Goal: Task Accomplishment & Management: Use online tool/utility

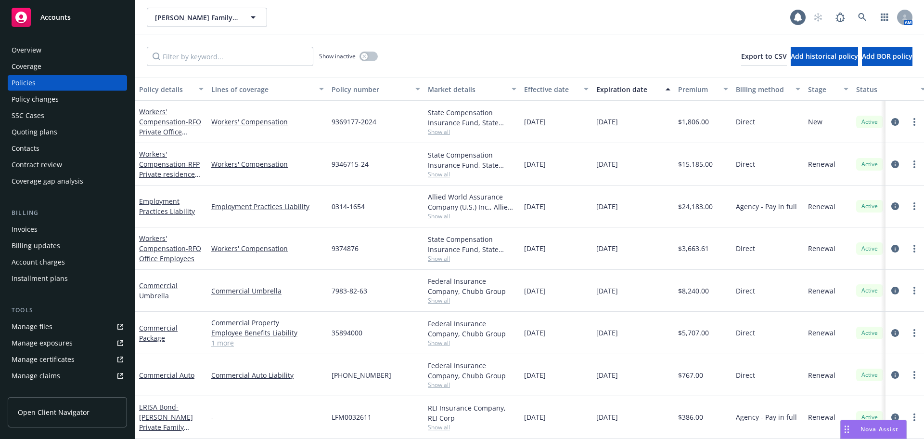
scroll to position [49, 0]
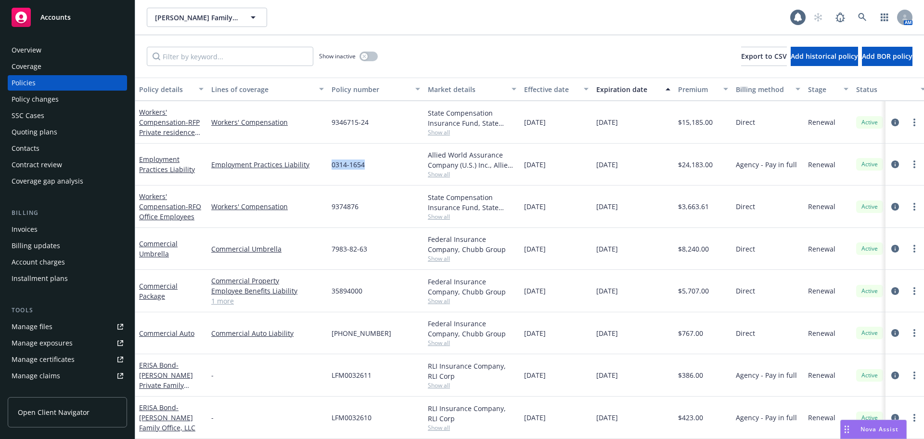
drag, startPoint x: 350, startPoint y: 159, endPoint x: 329, endPoint y: 160, distance: 20.8
click at [329, 160] on div "0314-1654" at bounding box center [376, 164] width 96 height 42
copy span "0314-1654"
click at [440, 170] on span "Show all" at bounding box center [472, 174] width 89 height 8
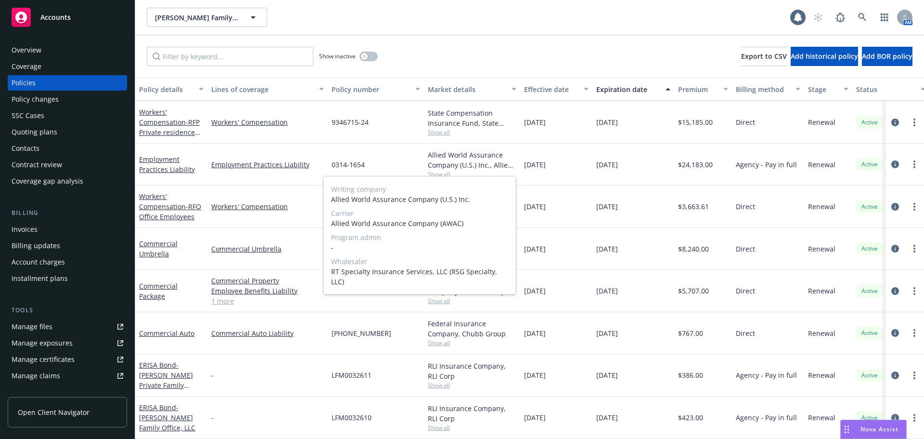
click at [440, 170] on span "Show all" at bounding box center [472, 174] width 89 height 8
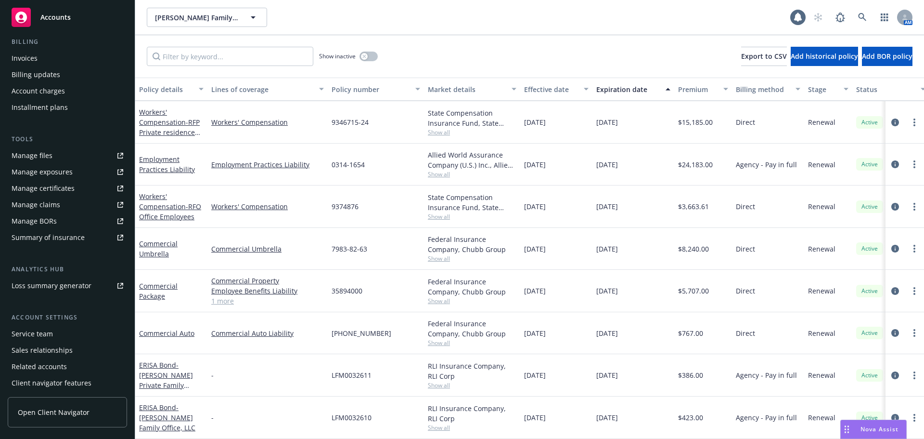
scroll to position [189, 0]
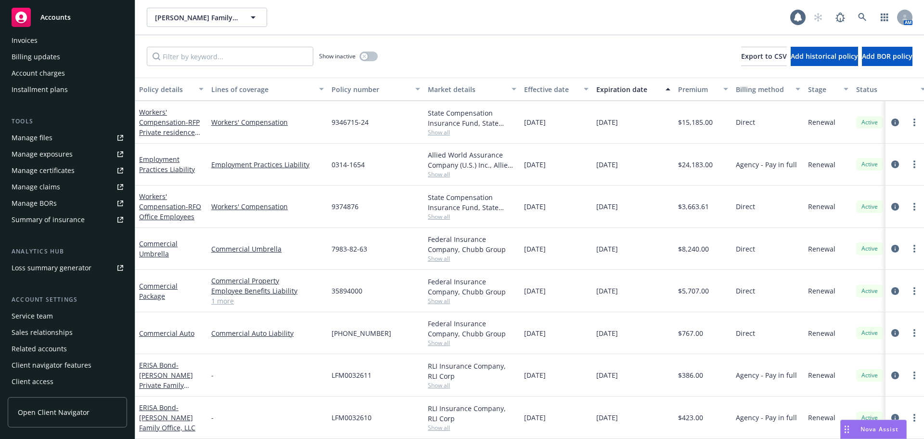
click at [48, 313] on div "Service team" at bounding box center [32, 315] width 41 height 15
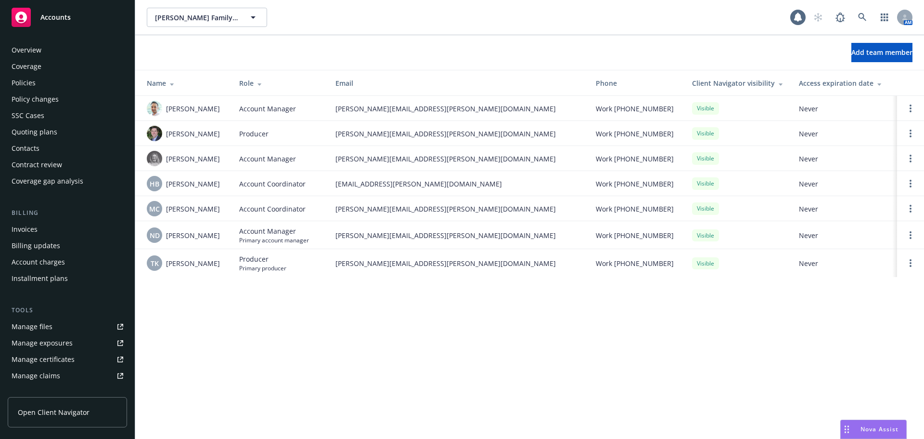
click at [55, 88] on div "Policies" at bounding box center [68, 82] width 112 height 15
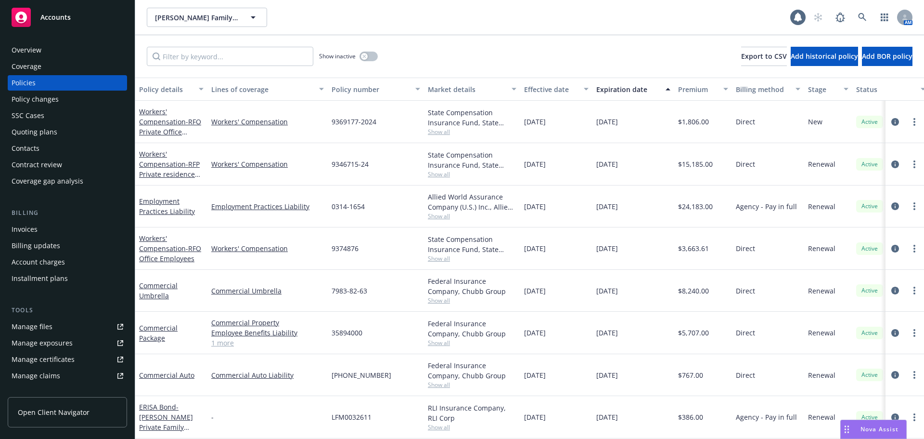
click at [447, 173] on span "Show all" at bounding box center [472, 174] width 89 height 8
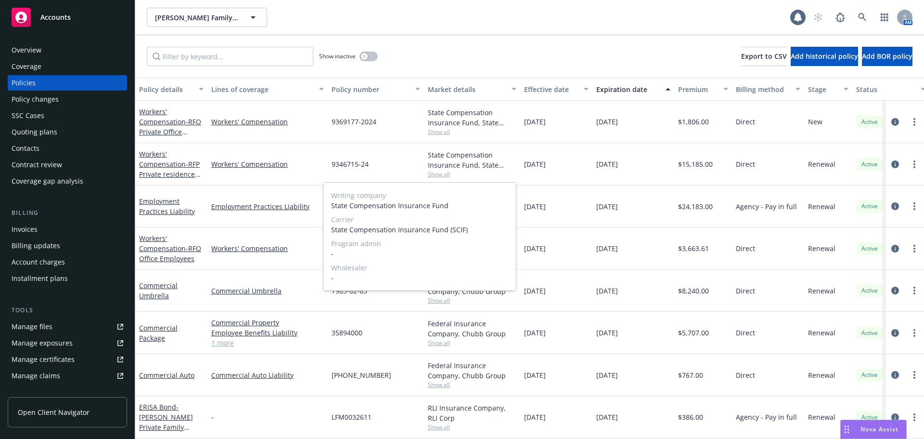
click at [447, 173] on span "Show all" at bounding box center [472, 174] width 89 height 8
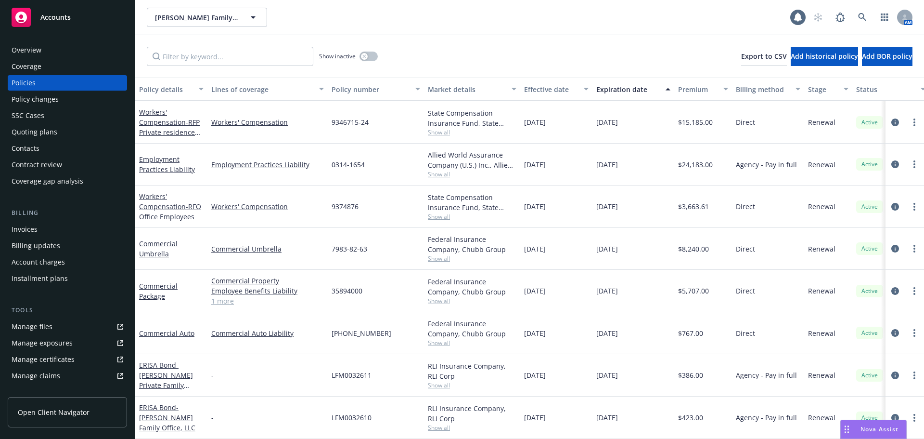
scroll to position [49, 0]
click at [443, 381] on span "Show all" at bounding box center [472, 385] width 89 height 8
click at [407, 228] on div "7983-82-63" at bounding box center [376, 249] width 96 height 42
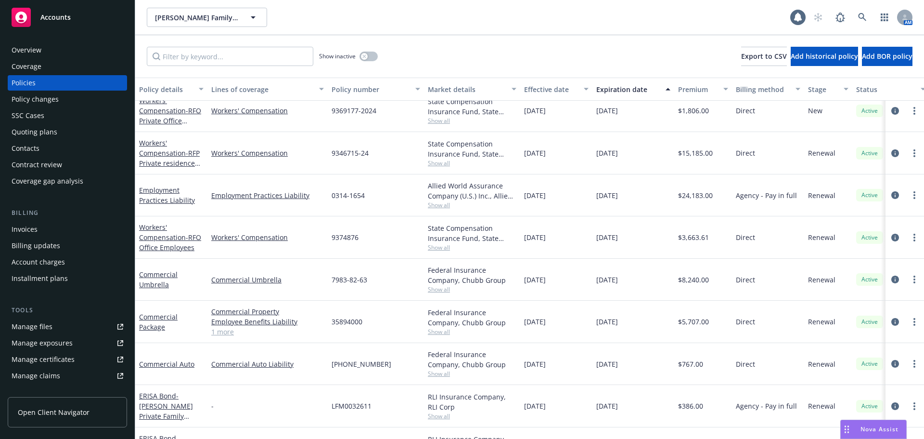
scroll to position [0, 0]
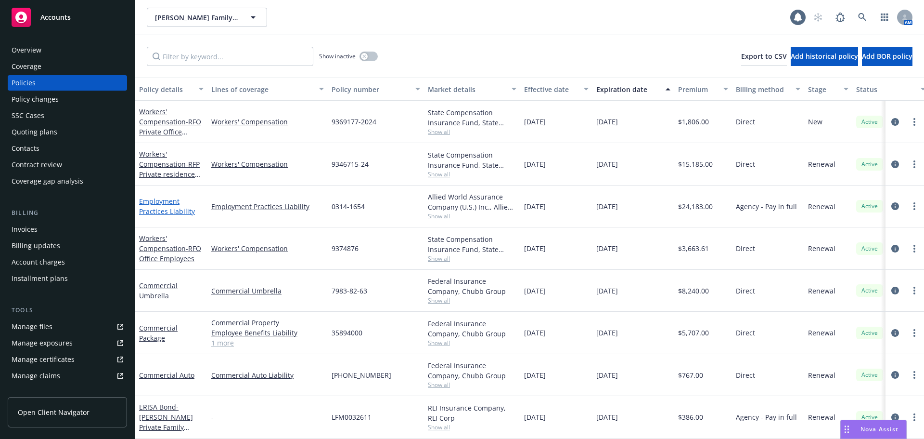
click at [154, 214] on link "Employment Practices Liability" at bounding box center [167, 205] width 56 height 19
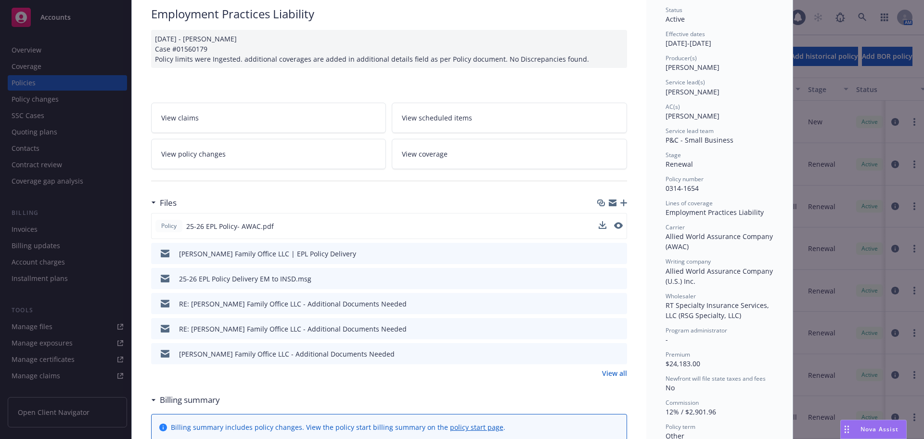
scroll to position [96, 0]
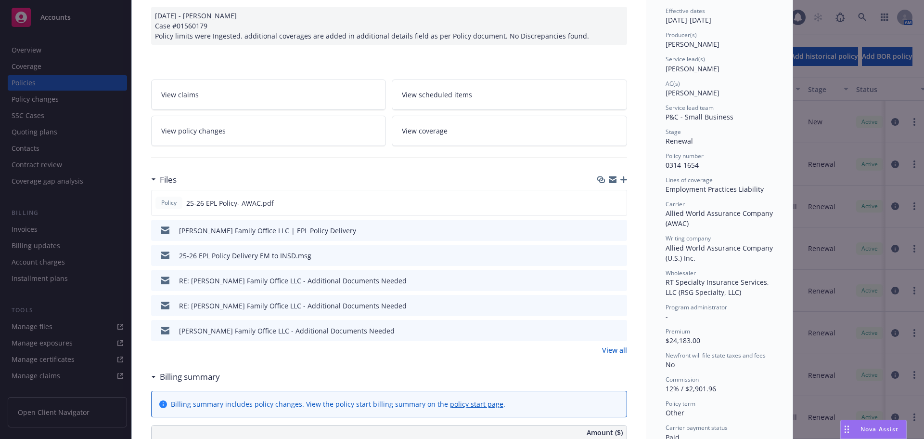
click at [621, 182] on icon "button" at bounding box center [624, 179] width 7 height 7
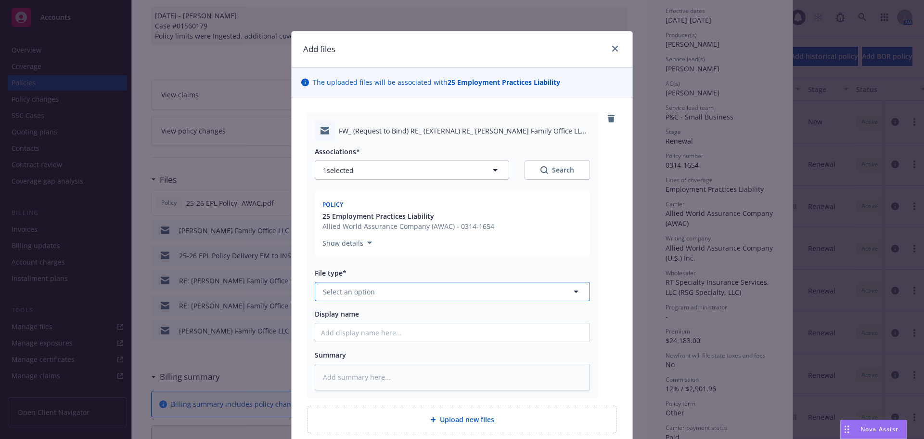
click at [362, 290] on span "Select an option" at bounding box center [349, 291] width 52 height 10
type input "br"
click at [449, 344] on div "Broker of Record" at bounding box center [452, 344] width 263 height 14
click at [441, 340] on input "Display name" at bounding box center [452, 332] width 274 height 18
type textarea "x"
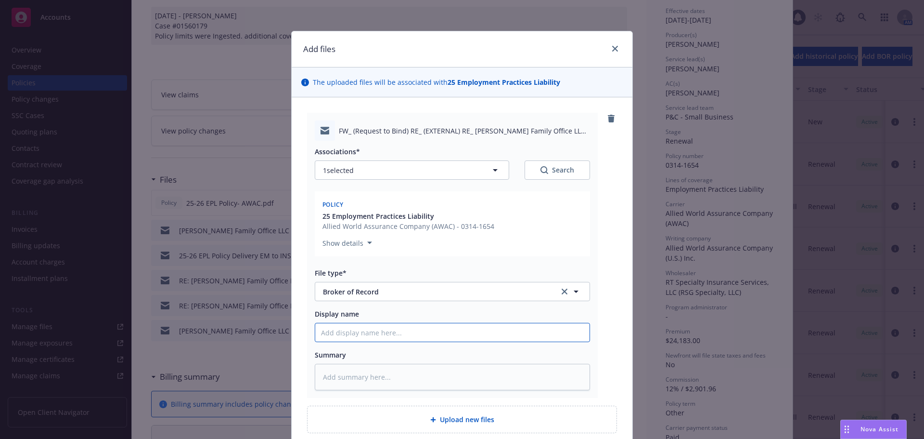
type input "0"
type textarea "x"
type input "08"
type textarea "x"
type input "08/"
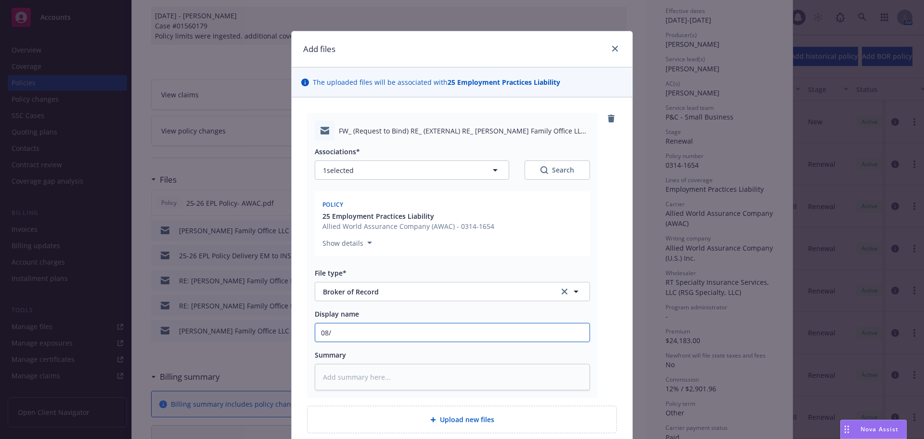
type textarea "x"
type input "08/1"
type textarea "x"
type input "08/18"
type textarea "x"
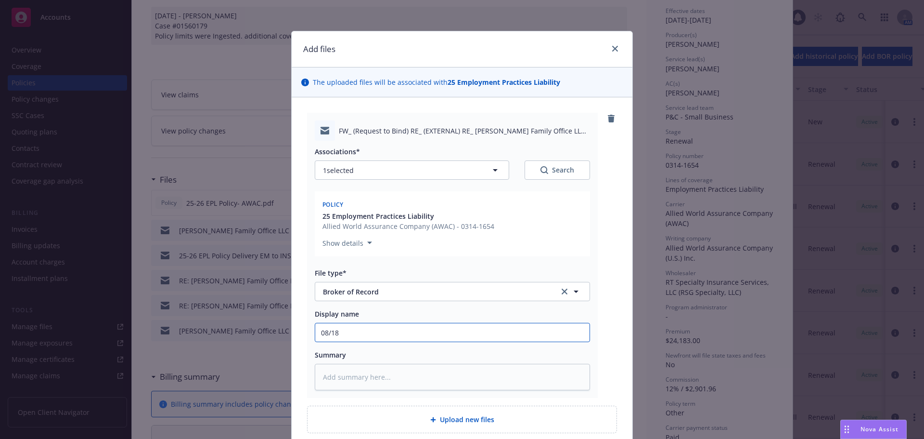
type input "08/18/"
type textarea "x"
type input "08/18/2"
type textarea "x"
type input "08/18/25"
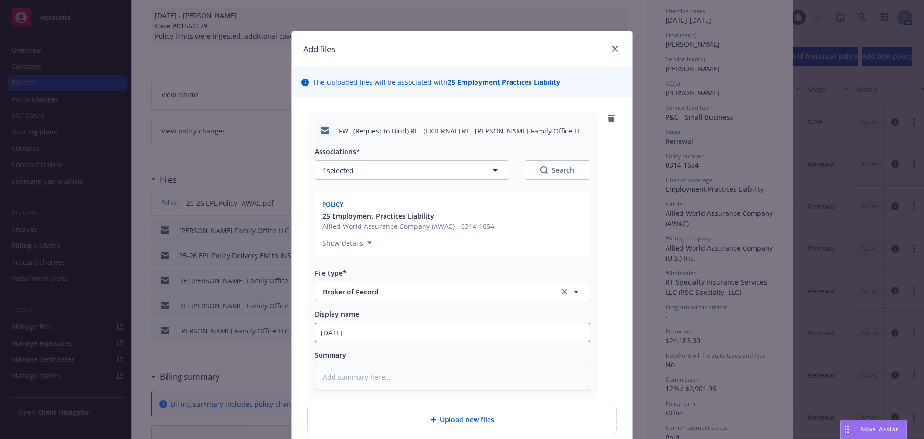
type textarea "x"
type input "08/18/25"
type textarea "x"
type input "08/18/25 B"
type textarea "x"
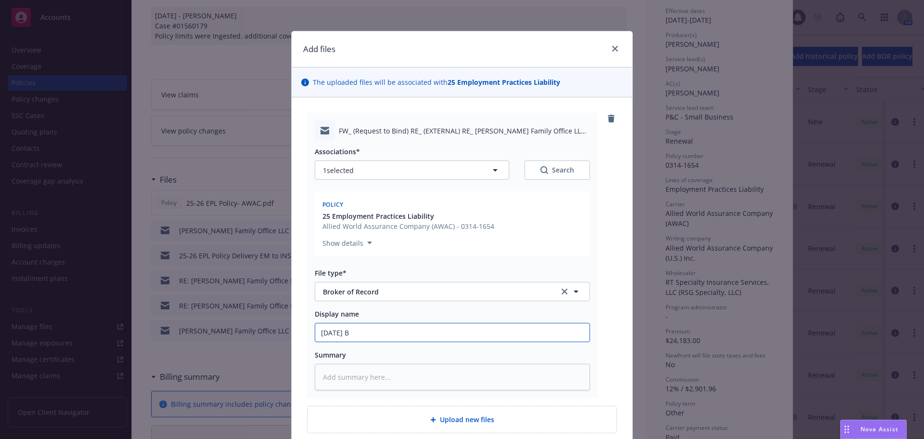
type input "08/18/25 BO"
type textarea "x"
type input "08/18/25 BOR"
type textarea "x"
type input "08/18/25 BOR"
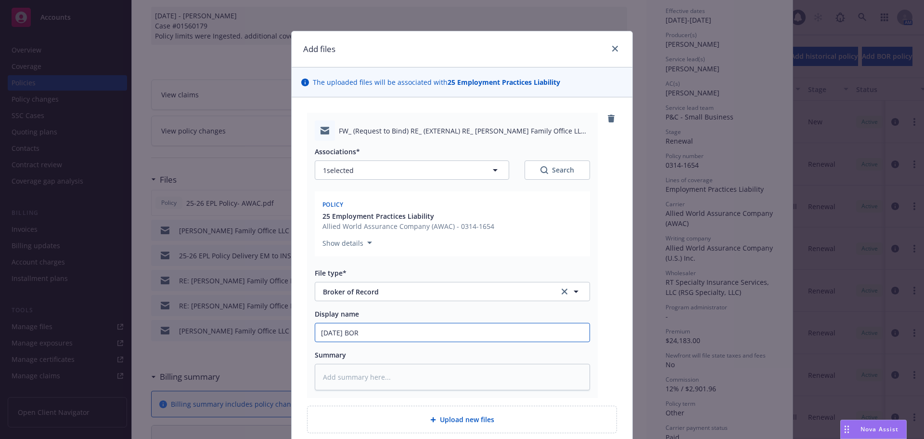
type textarea "x"
type input "08/18/25 BOR r"
type textarea "x"
type input "08/18/25 BOR re"
type textarea "x"
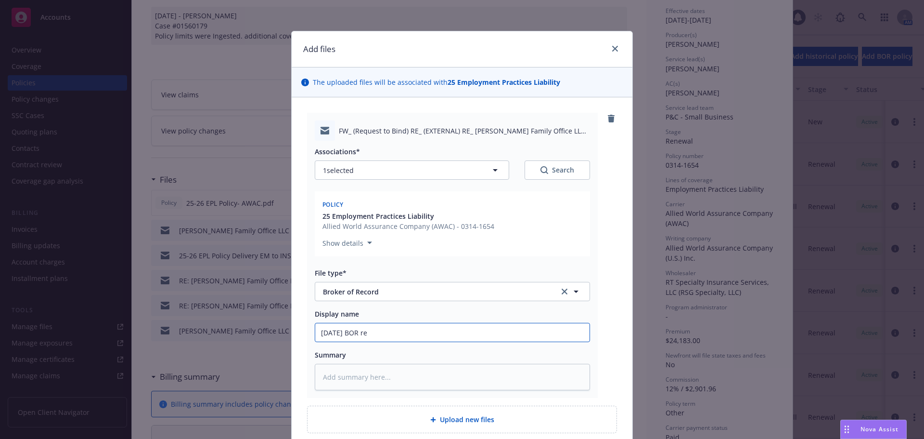
type input "08/18/25 BOR rec"
type textarea "x"
type input "08/18/25 BOR recd"
type textarea "x"
type input "08/18/25 BOR recd"
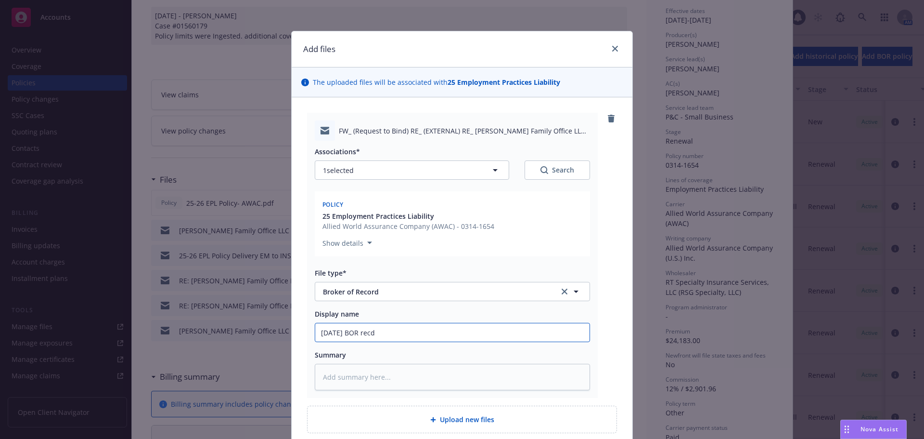
type textarea "x"
type input "08/18/25 BOR recd f"
type textarea "x"
type input "08/18/25 BOR recd for"
type textarea "x"
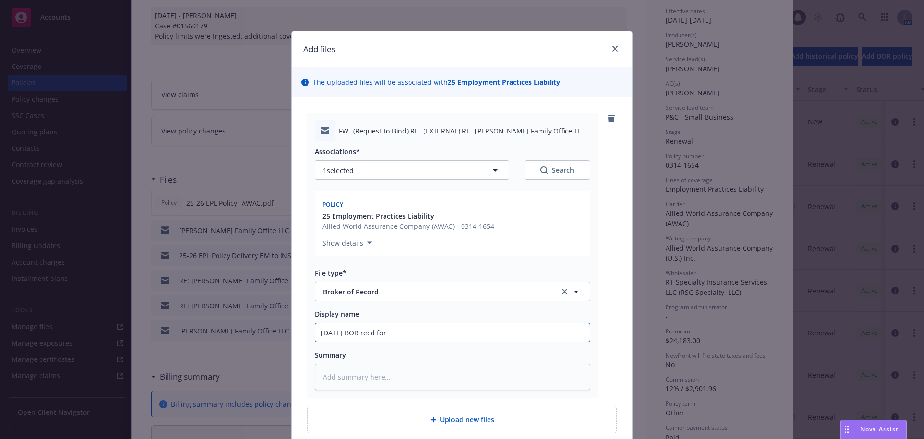
type input "08/18/25 BOR recd for"
type textarea "x"
type input "08/18/25 BOR recd for E"
type textarea "x"
type input "08/18/25 BOR recd for EP"
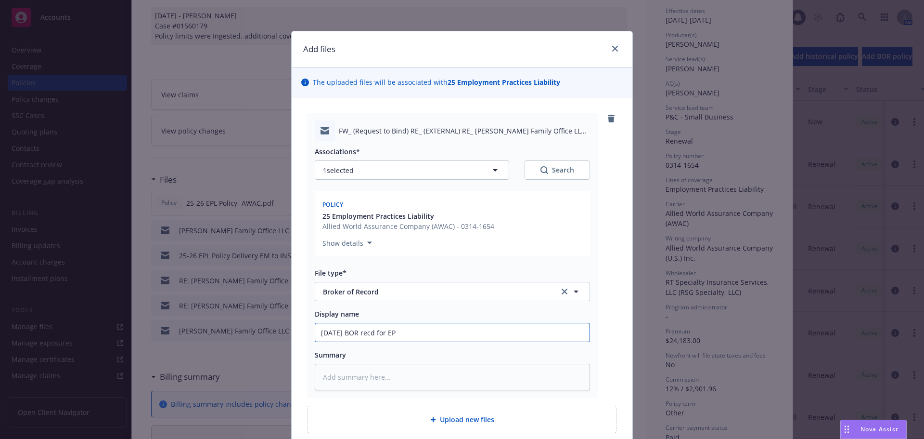
type textarea "x"
type input "08/18/25 BOR recd for EPL"
type textarea "x"
type input "08/18/25 BOR recd for EPL"
type textarea "x"
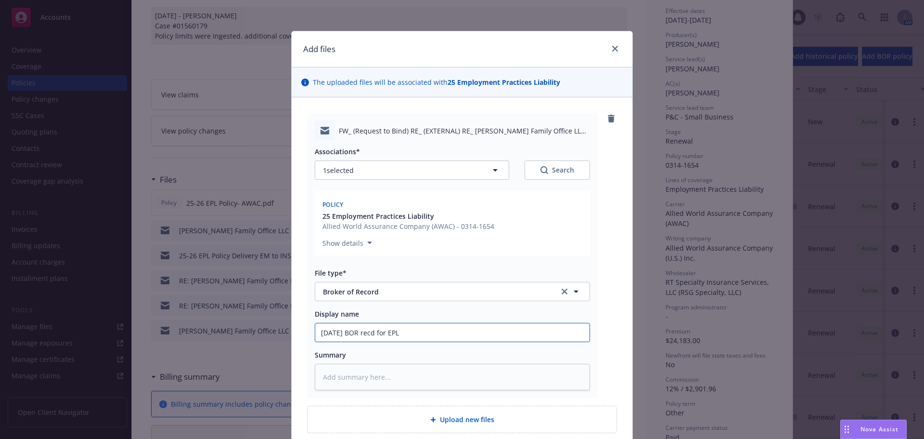
type input "08/18/25 BOR recd for EPL p"
type textarea "x"
type input "08/18/25 BOR recd for EPL po"
type textarea "x"
type input "08/18/25 BOR recd for EPL pol"
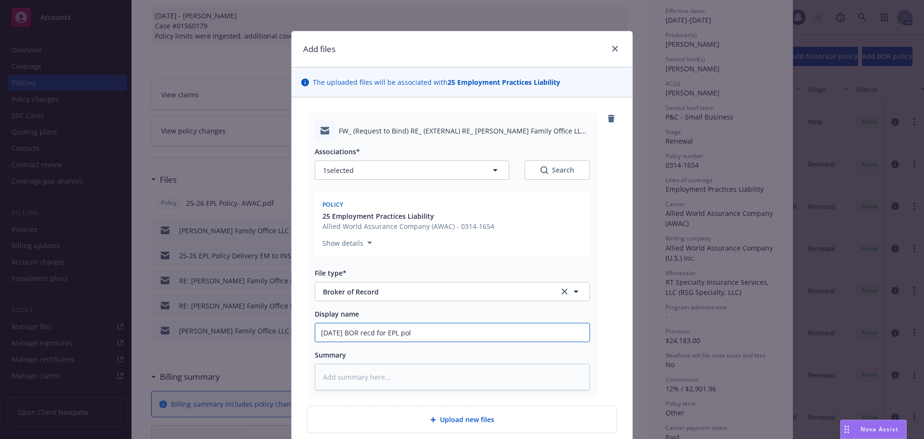
type textarea "x"
type input "08/18/25 BOR recd for EPL poli"
type textarea "x"
type input "08/18/25 BOR recd for EPL polic"
type textarea "x"
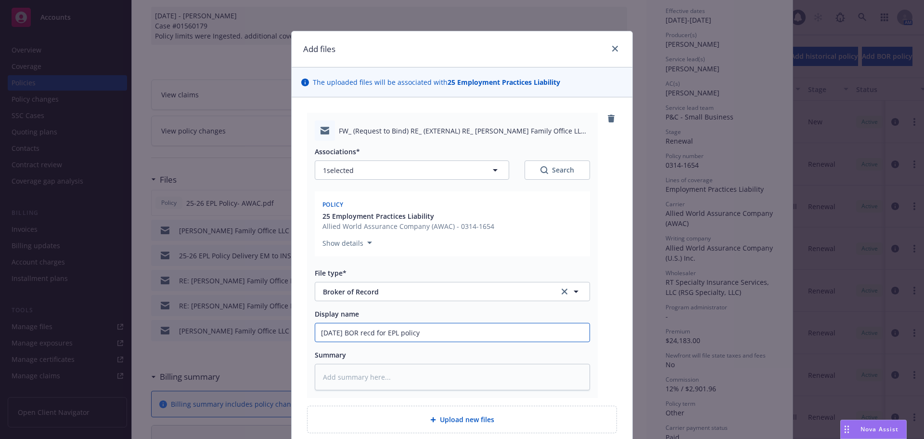
drag, startPoint x: 512, startPoint y: 333, endPoint x: 165, endPoint y: 299, distance: 348.3
click at [165, 299] on div "Add files The uploaded files will be associated with 25 Employment Practices Li…" at bounding box center [462, 219] width 924 height 439
click at [467, 330] on input "08/18/25 BOR recd for EPL policy" at bounding box center [452, 332] width 274 height 18
type input "08/18/25 BOR recd for EPL policy"
type textarea "x"
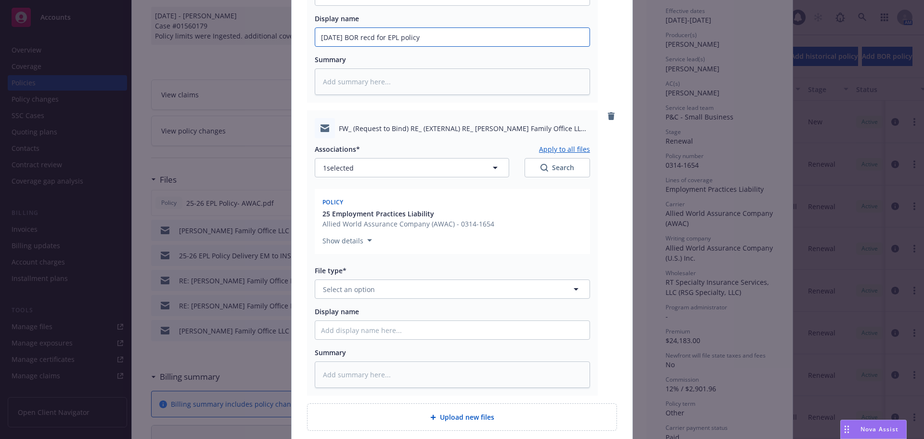
scroll to position [337, 0]
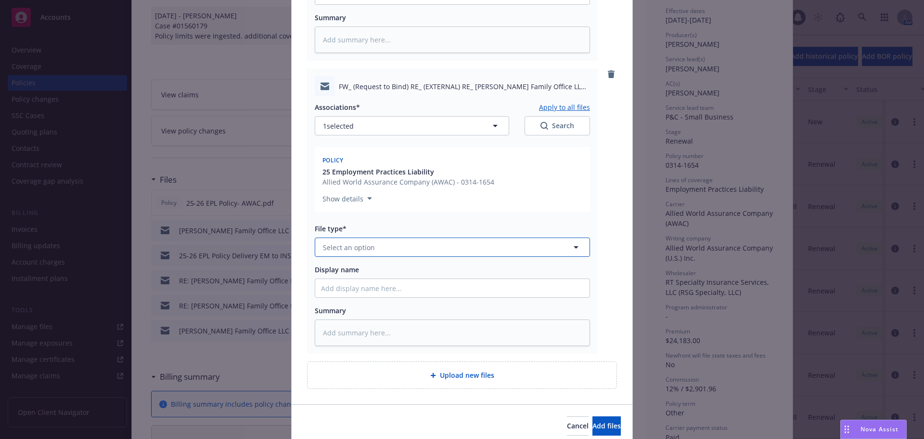
click at [356, 257] on button "Select an option" at bounding box center [452, 246] width 275 height 19
type input "broker"
drag, startPoint x: 411, startPoint y: 270, endPoint x: 396, endPoint y: 281, distance: 19.3
click at [410, 271] on div "Broker of Record" at bounding box center [452, 274] width 263 height 14
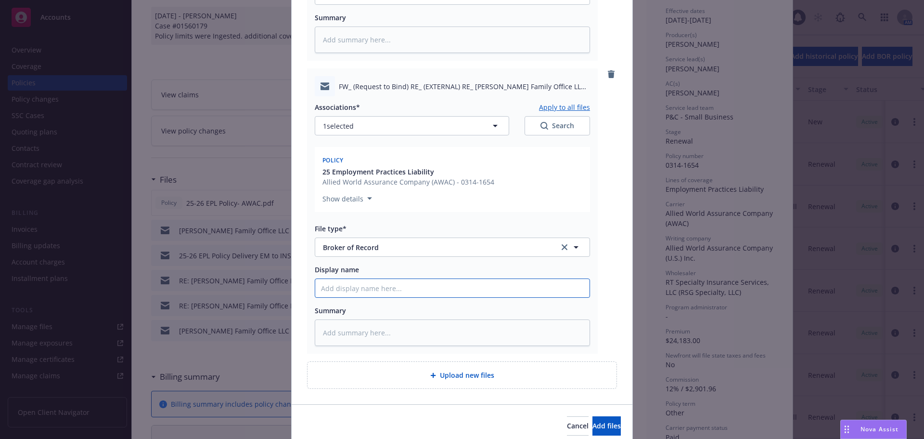
paste input "08/18/25 BOR recd for EPL policy"
type textarea "x"
type input "08/18/25 BOR recd for EPL policy"
type textarea "x"
type input "08/18/25 BOR recd for EPL policy,"
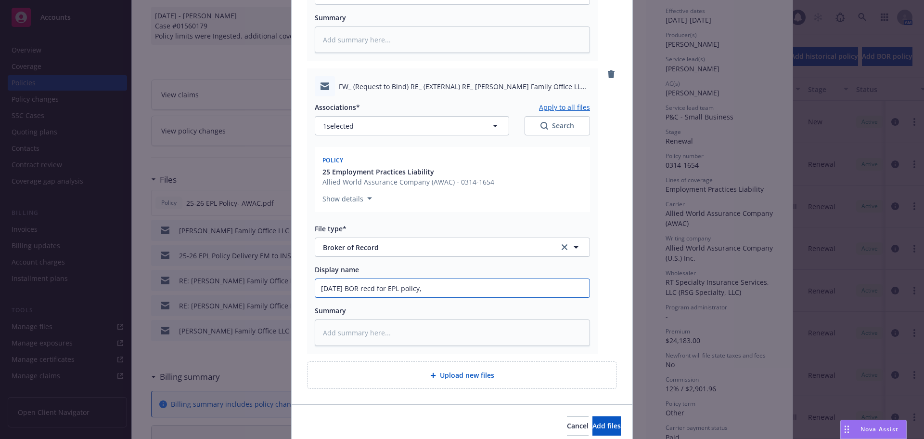
type textarea "x"
type input "08/18/25 BOR recd for EPL policy,"
type textarea "x"
type input "08/18/25 BOR recd for EPL policy, a"
type textarea "x"
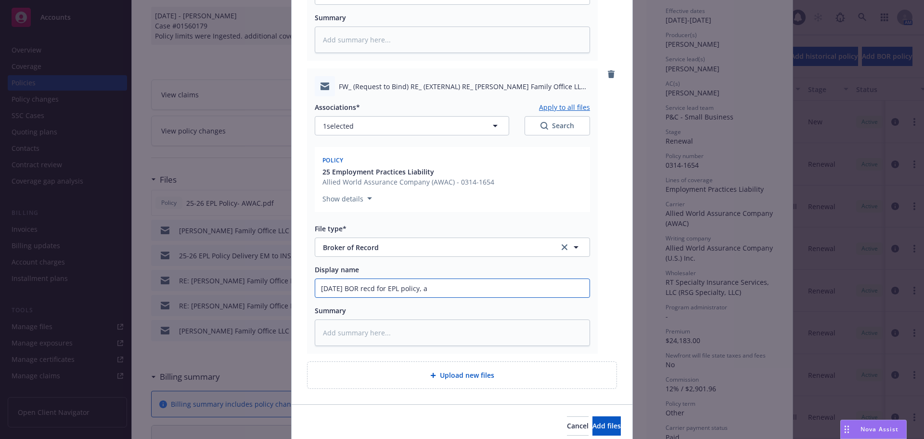
type input "08/18/25 BOR recd for EPL policy, ad"
type textarea "x"
type input "08/18/25 BOR recd for EPL policy, adv"
type textarea "x"
type input "08/18/25 BOR recd for EPL policy, advi"
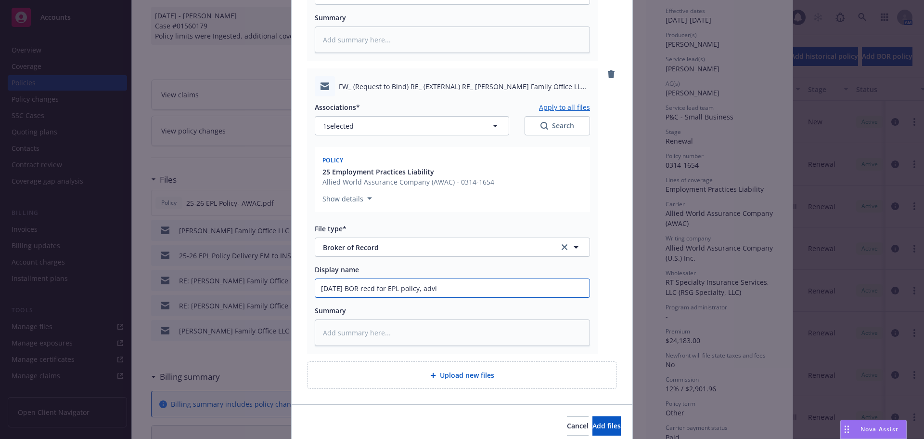
type textarea "x"
type input "08/18/25 BOR recd for EPL policy, advis"
type textarea "x"
type input "08/18/25 BOR recd for EPL policy, advisi"
type textarea "x"
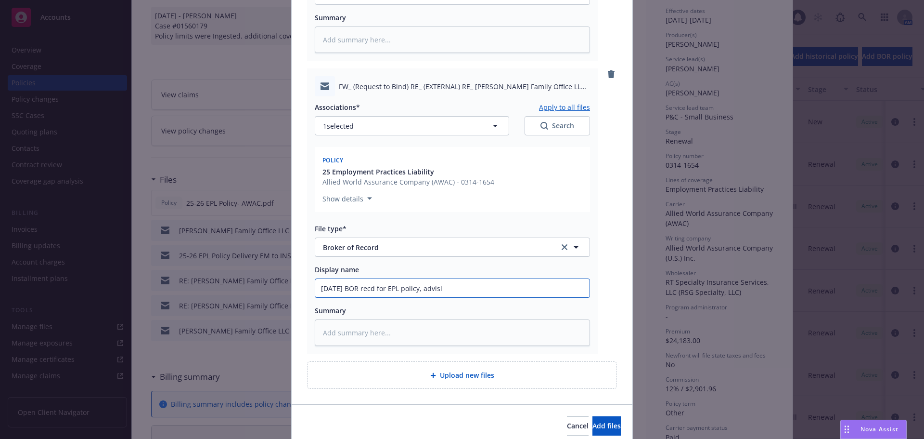
type input "08/18/25 BOR recd for EPL policy, advisin"
type textarea "x"
type input "08/18/25 BOR recd for EPL policy, advising"
type textarea "x"
type input "08/18/25 BOR recd for EPL policy, advising"
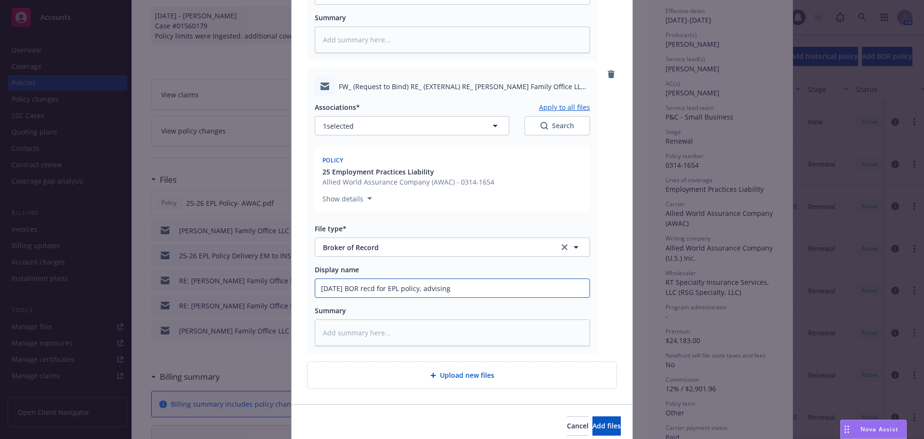
type textarea "x"
type input "08/18/25 BOR recd for EPL policy, advising R"
type textarea "x"
type input "08/18/25 BOR recd for EPL policy, advising RT"
type textarea "x"
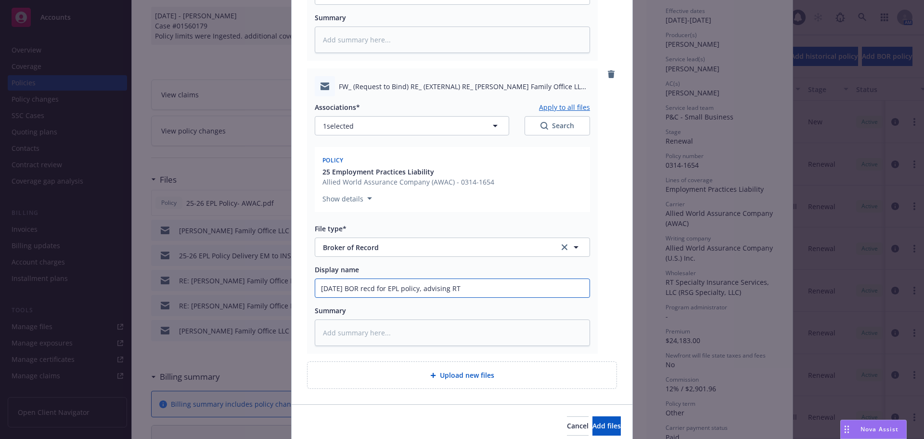
type input "08/18/25 BOR recd for EPL policy, advising RT"
type textarea "x"
type input "08/18/25 BOR recd for EPL policy, advising RT t"
type textarea "x"
type input "08/18/25 BOR recd for EPL policy, advising RT to"
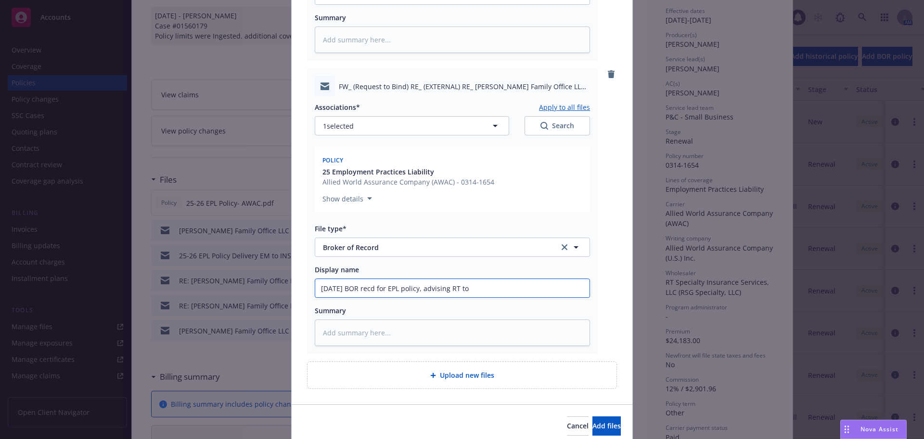
type textarea "x"
type input "08/18/25 BOR recd for EPL policy, advising RT to"
type textarea "x"
type input "08/18/25 BOR recd for EPL policy, advising RT to w"
type textarea "x"
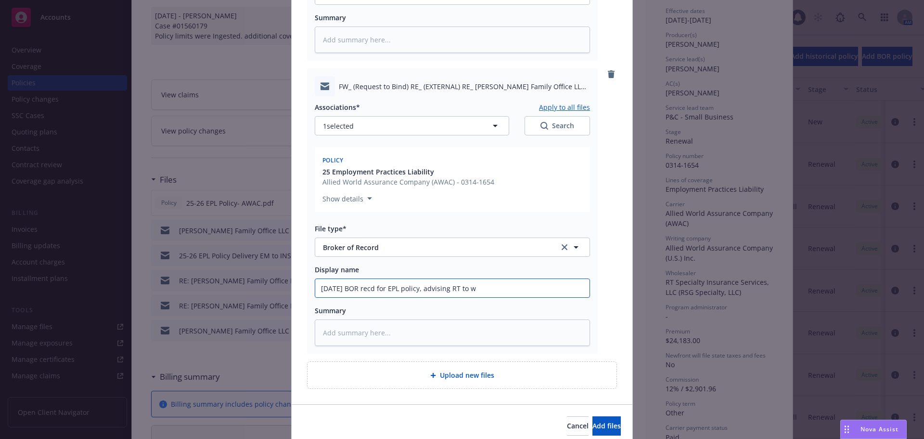
type input "08/18/25 BOR recd for EPL policy, advising RT to wa"
type textarea "x"
type input "08/18/25 BOR recd for EPL policy, advising RT to wai"
type textarea "x"
type input "08/18/25 BOR recd for EPL policy, advising RT to waiv"
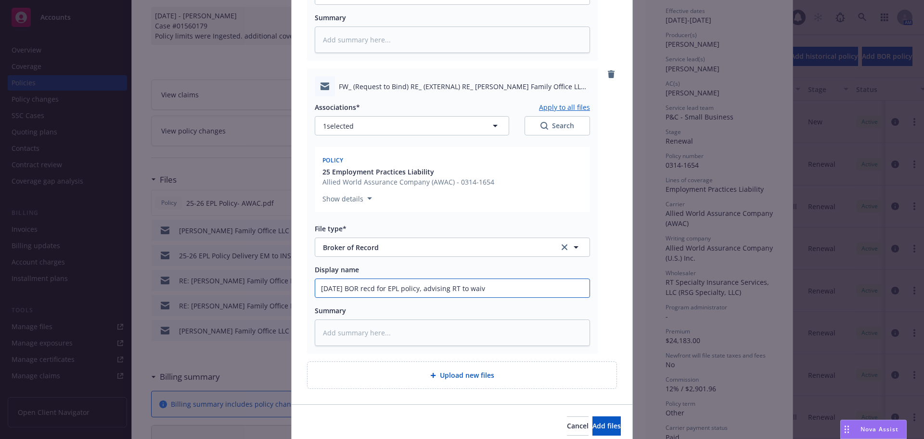
type textarea "x"
type input "08/18/25 BOR recd for EPL policy, advising RT to waive"
type textarea "x"
type input "08/18/25 BOR recd for EPL policy, advising RT to waive"
type textarea "x"
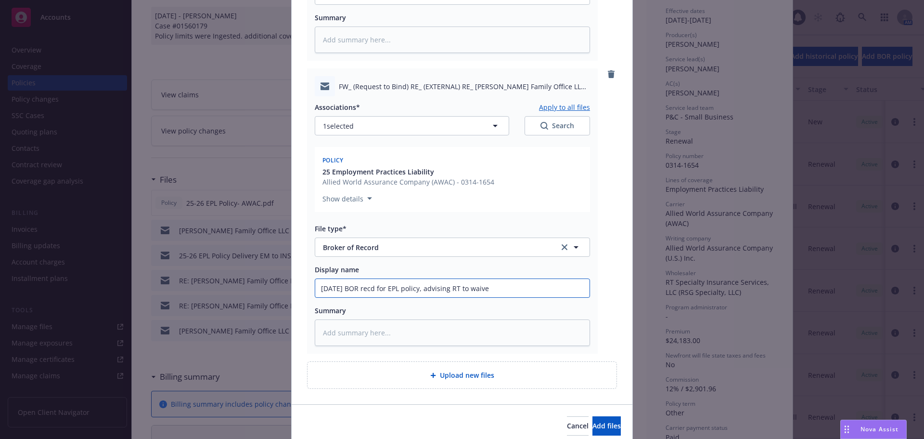
type input "08/18/25 BOR recd for EPL policy, advising RT to waive w"
type textarea "x"
type input "08/18/25 BOR recd for EPL policy, advising RT to waive wa"
type textarea "x"
type input "08/18/25 BOR recd for EPL policy, advising RT to waive wait"
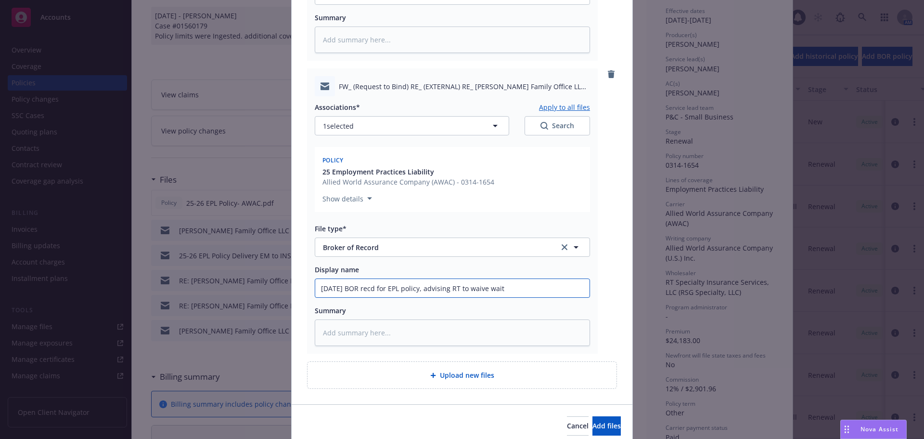
type textarea "x"
type input "08/18/25 BOR recd for EPL policy, advising RT to waive waiti"
type textarea "x"
type input "08/18/25 BOR recd for EPL policy, advising RT to waive waitin"
type textarea "x"
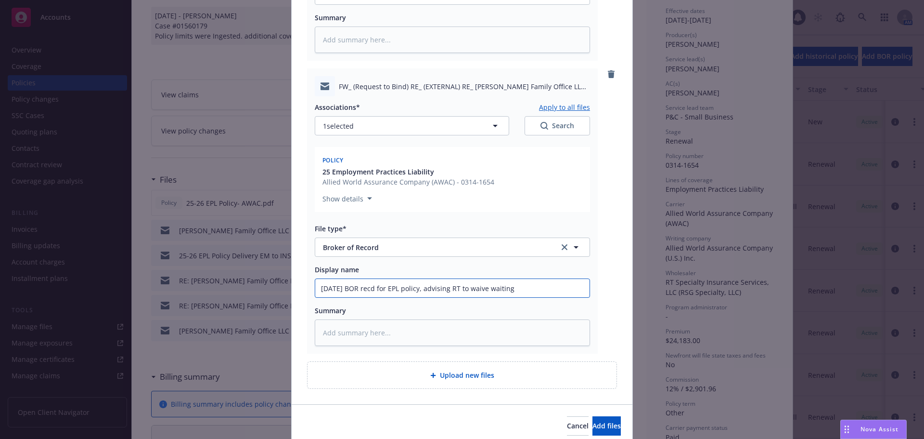
type input "08/18/25 BOR recd for EPL policy, advising RT to waive waiting"
type textarea "x"
type input "08/18/25 BOR recd for EPL policy, advising RT to waive waiting p"
type textarea "x"
type input "08/18/25 BOR recd for EPL policy, advising RT to waive waiting pe"
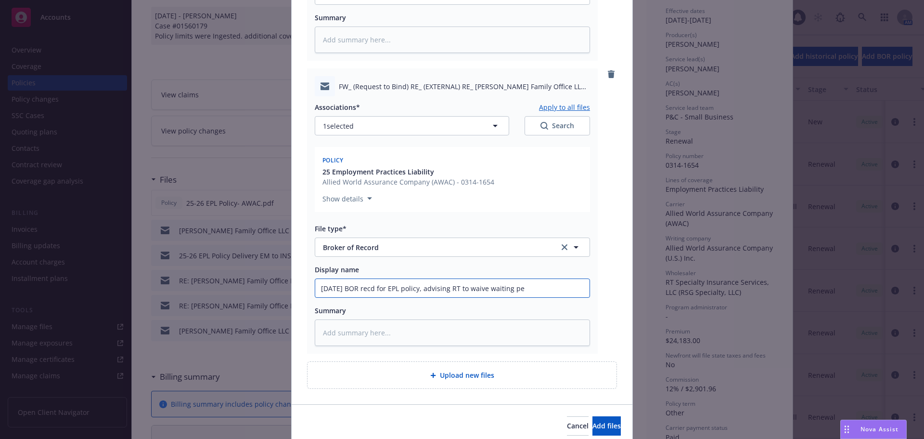
type textarea "x"
type input "08/18/25 BOR recd for EPL policy, advising RT to waive waiting per"
type textarea "x"
type input "08/18/25 BOR recd for EPL policy, advising RT to waive waiting peri"
type textarea "x"
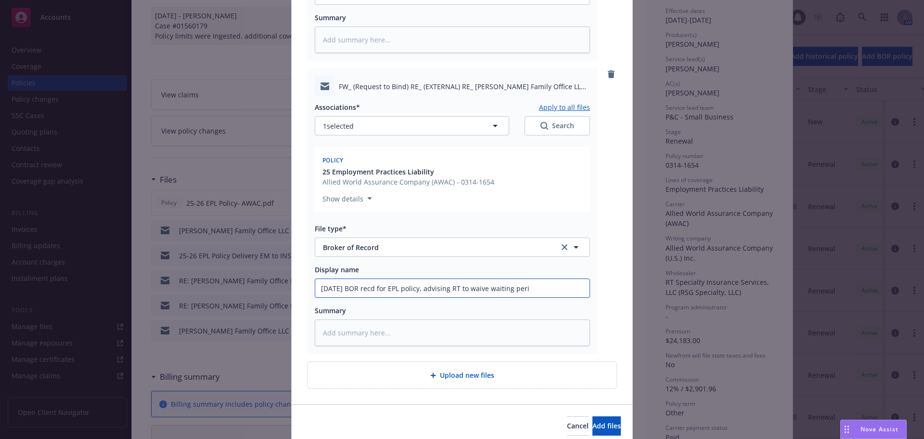
type input "08/18/25 BOR recd for EPL policy, advising RT to waive waiting perio"
type textarea "x"
type input "08/18/25 BOR recd for EPL policy, advising RT to waive waiting period"
click at [602, 425] on button "Add files" at bounding box center [607, 425] width 28 height 19
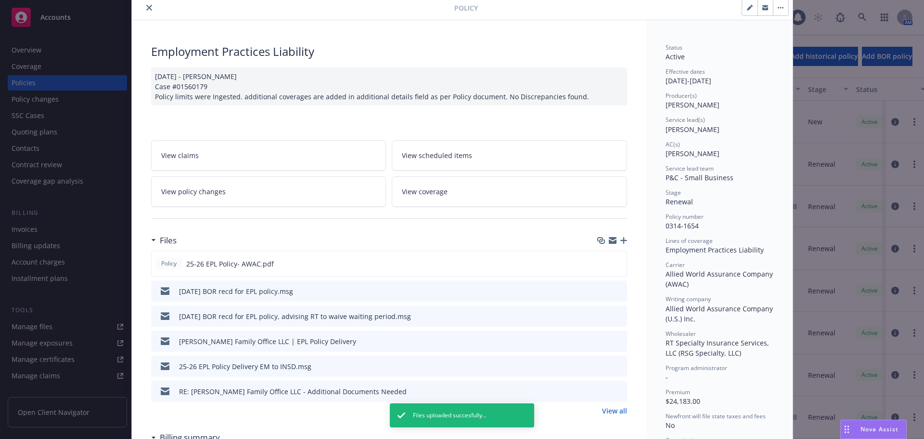
scroll to position [0, 0]
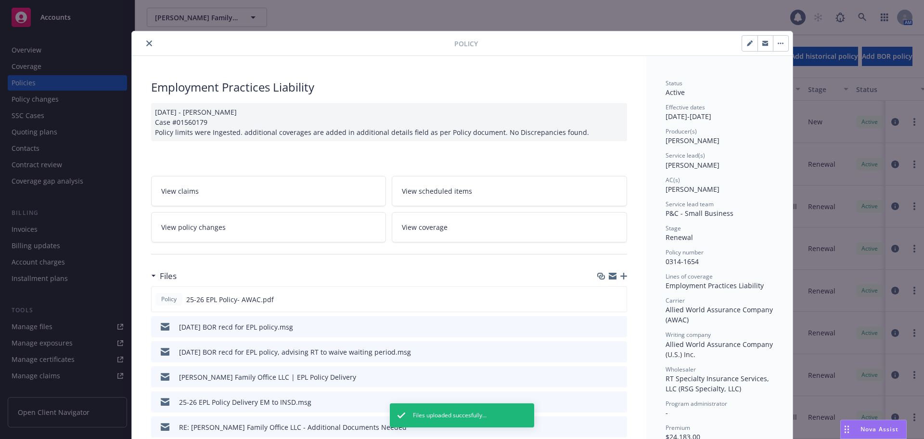
click at [146, 44] on icon "close" at bounding box center [149, 43] width 6 height 6
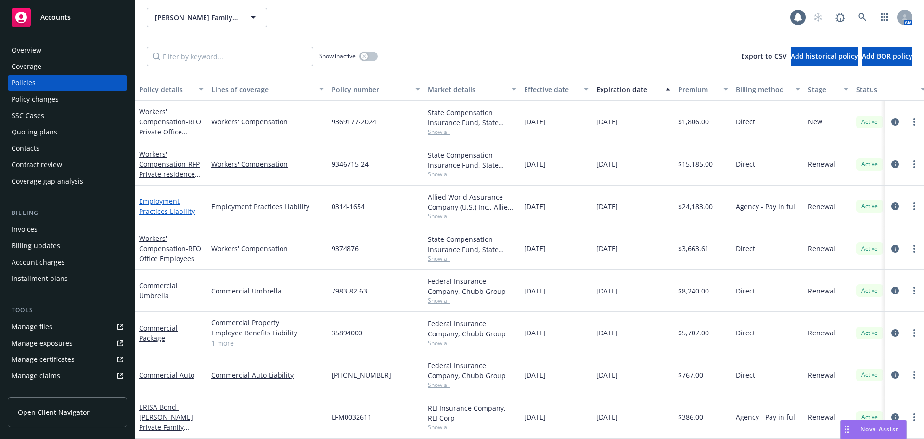
click at [171, 213] on link "Employment Practices Liability" at bounding box center [167, 205] width 56 height 19
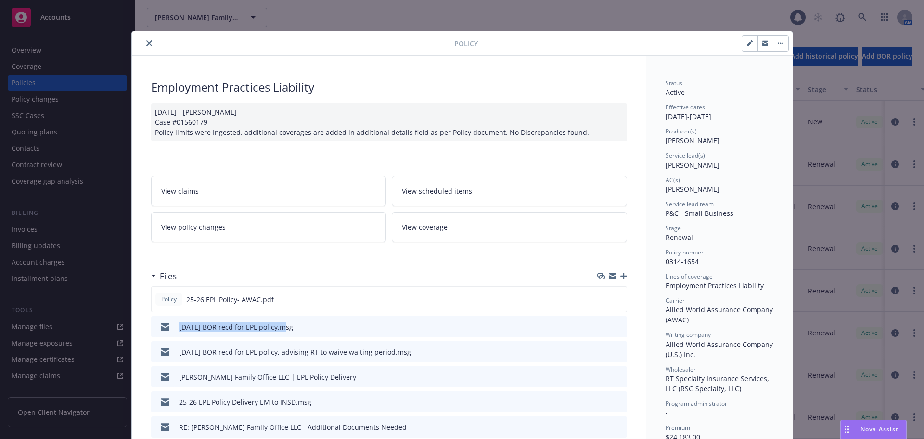
drag, startPoint x: 171, startPoint y: 330, endPoint x: 278, endPoint y: 336, distance: 106.6
click at [278, 336] on div "08/18/25 BOR recd for EPL policy.msg" at bounding box center [224, 326] width 138 height 20
copy div "08/18/25 BOR recd for EPL policy"
click at [621, 277] on icon "button" at bounding box center [624, 275] width 7 height 7
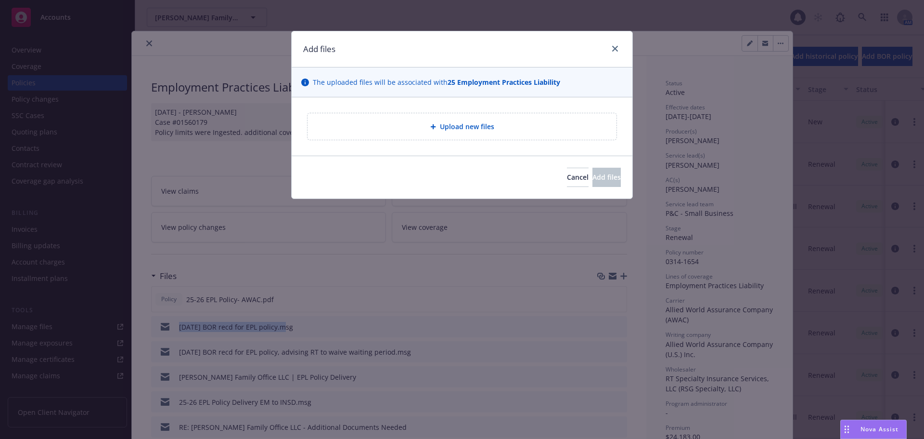
type textarea "x"
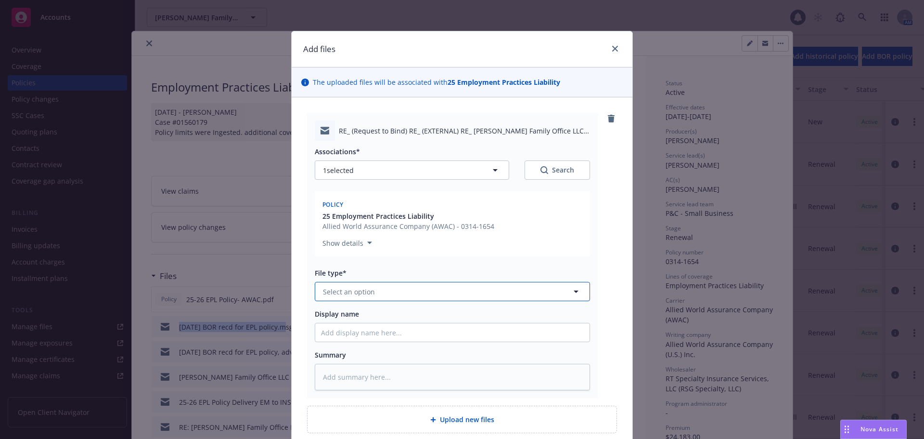
click at [359, 295] on span "Select an option" at bounding box center [349, 291] width 52 height 10
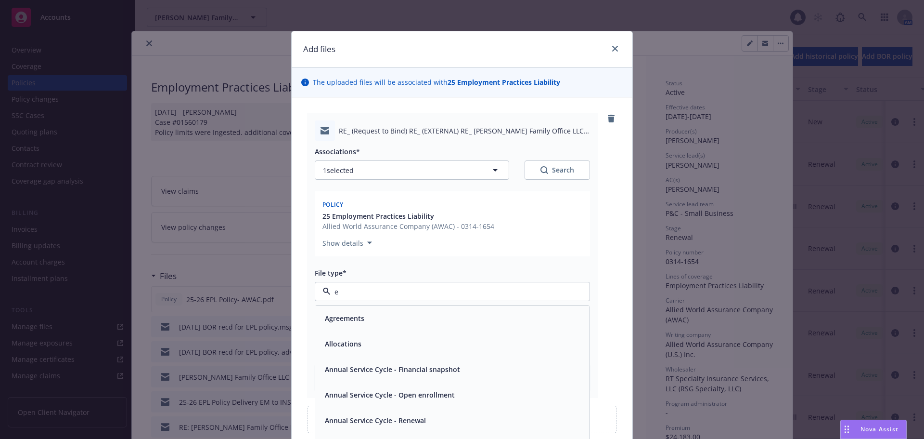
type input "em"
click at [397, 348] on div "Email" at bounding box center [452, 344] width 263 height 14
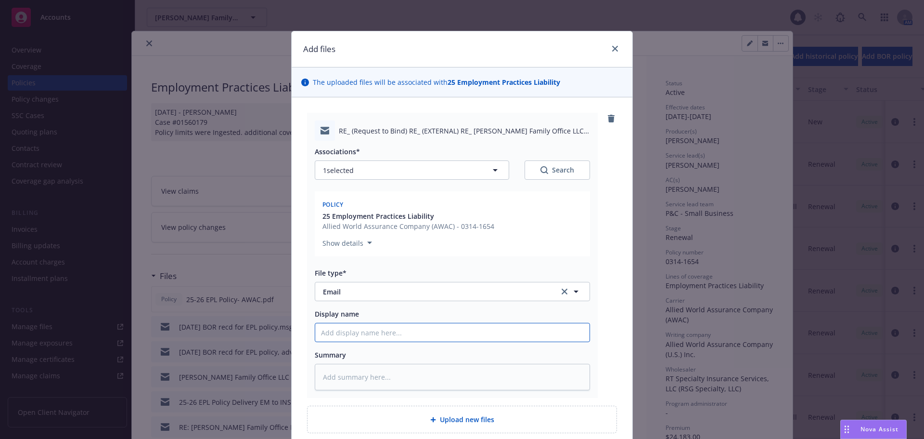
click at [401, 336] on input "Display name" at bounding box center [452, 332] width 274 height 18
paste input "08/18/25 BOR recd for EPL policy"
type textarea "x"
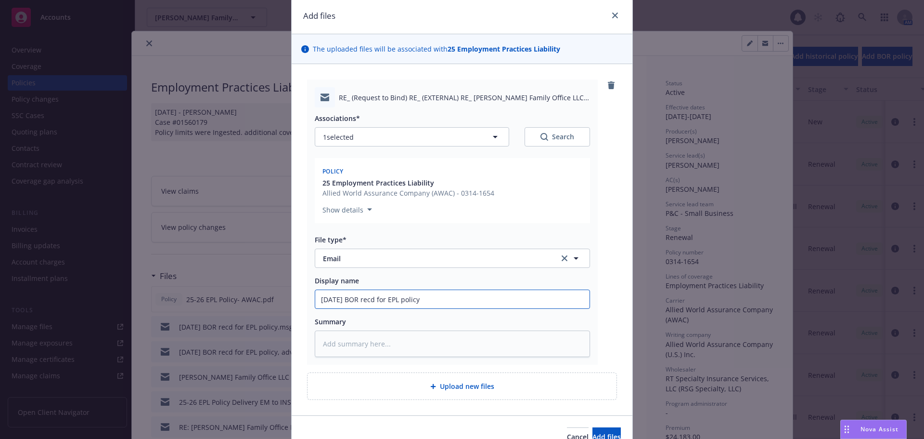
scroll to position [48, 0]
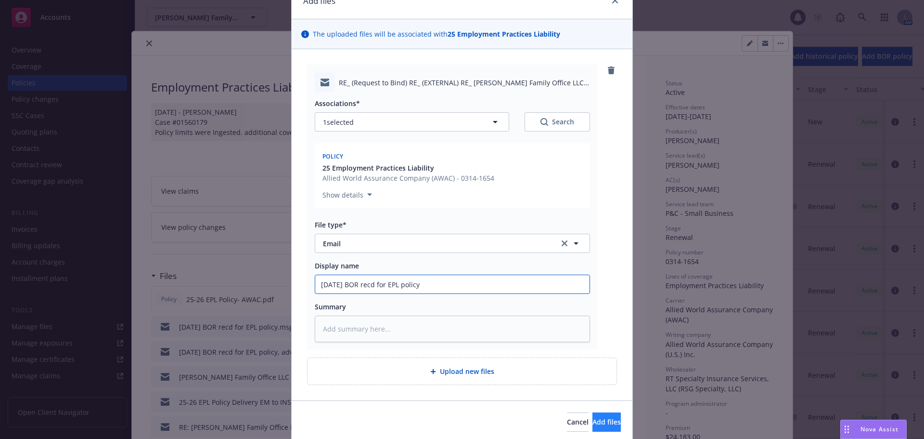
type input "08/18/25 BOR recd for EPL policy"
click at [593, 418] on span "Add files" at bounding box center [607, 421] width 28 height 9
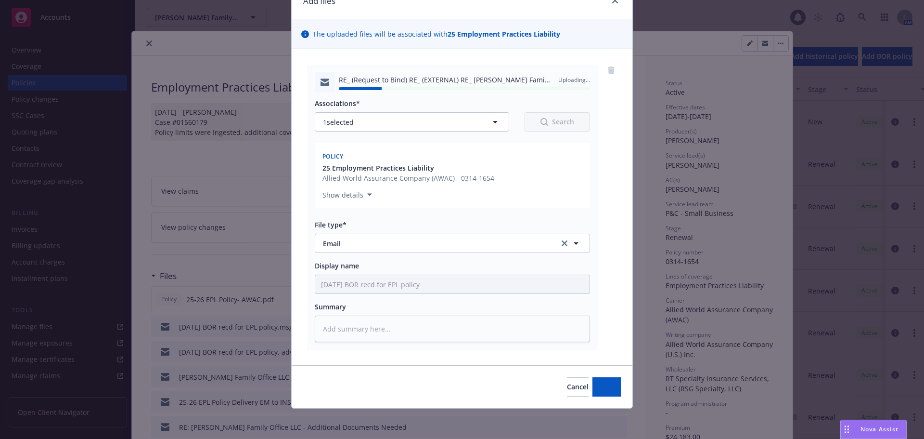
type textarea "x"
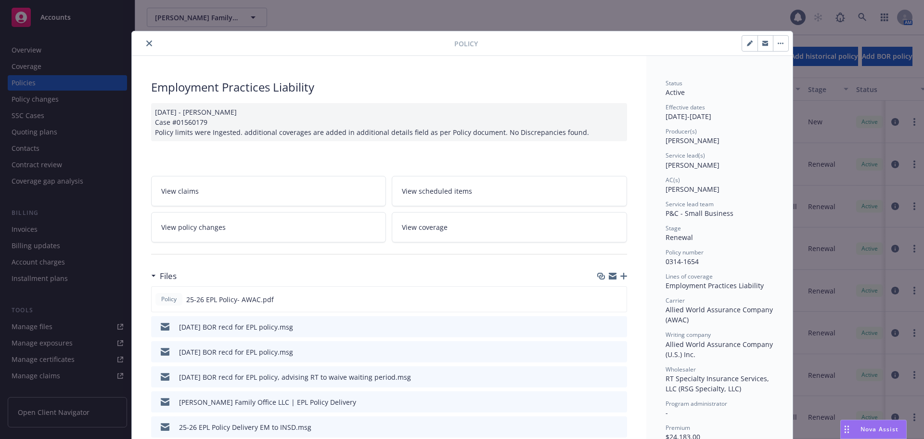
click at [146, 41] on icon "close" at bounding box center [149, 43] width 6 height 6
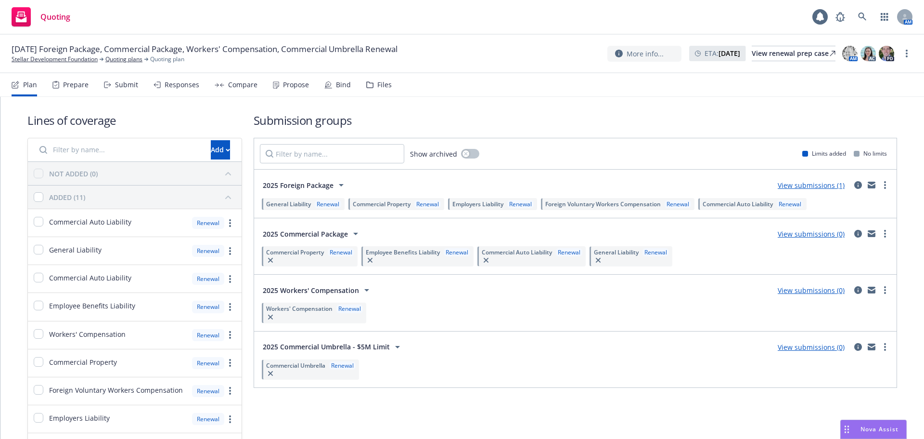
click at [804, 187] on link "View submissions (1)" at bounding box center [811, 185] width 67 height 9
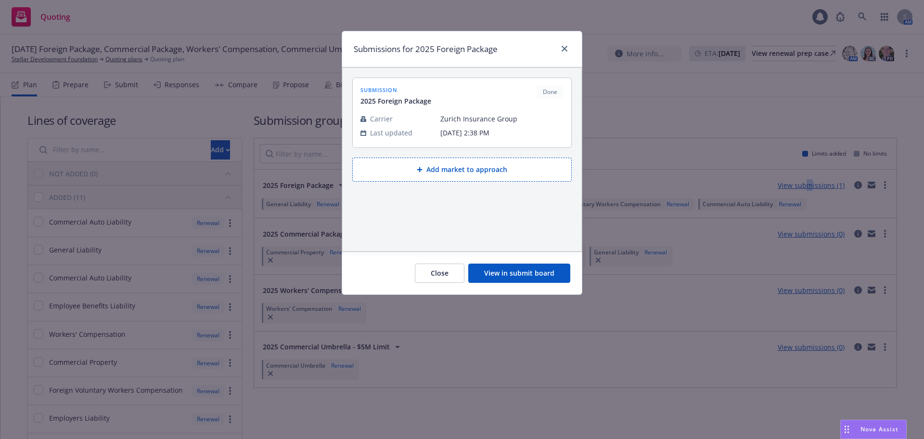
click at [533, 269] on button "View in submit board" at bounding box center [519, 272] width 102 height 19
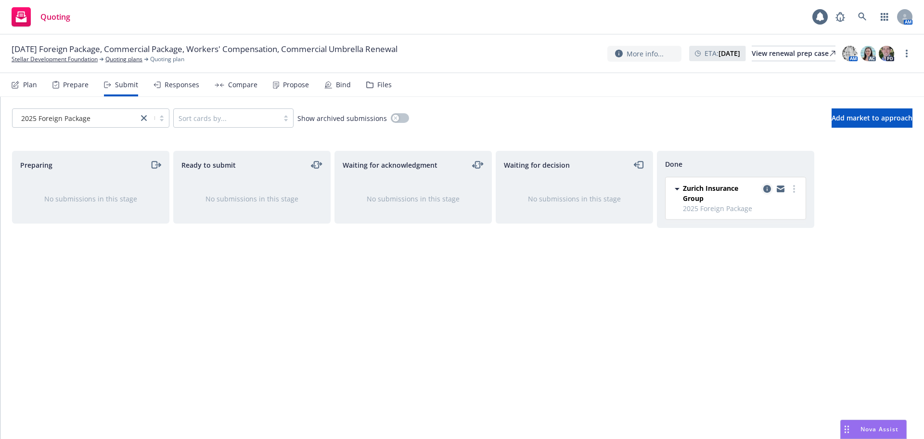
click at [766, 189] on icon "copy logging email" at bounding box center [768, 189] width 8 height 8
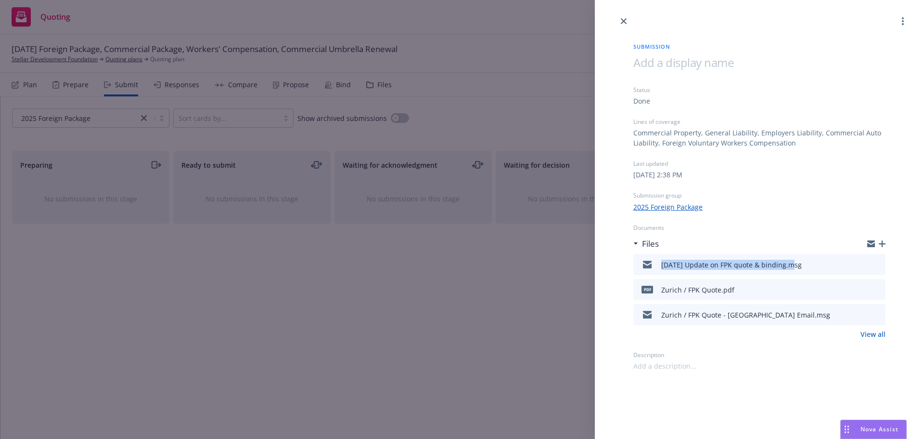
drag, startPoint x: 660, startPoint y: 267, endPoint x: 789, endPoint y: 272, distance: 129.1
click at [789, 272] on div "08/18/25 Update on FPK quote & binding.msg" at bounding box center [719, 264] width 165 height 20
copy div "08/18/25 Update on FPK quote & binding"
click at [883, 246] on icon "button" at bounding box center [882, 243] width 7 height 7
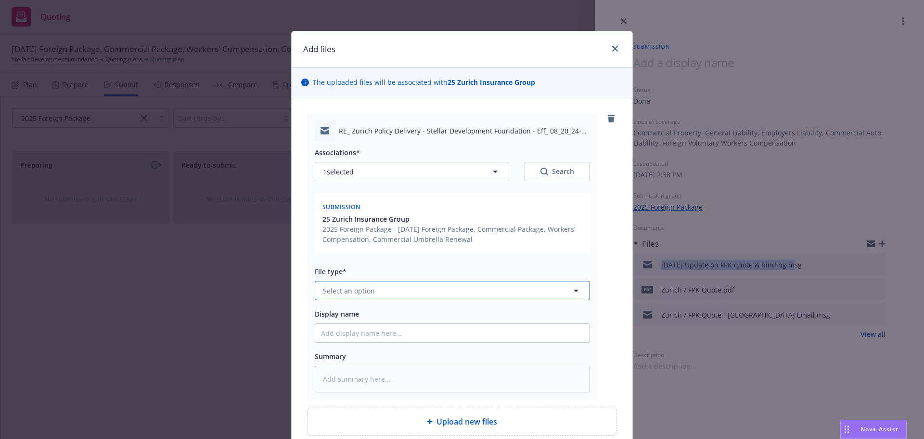
click at [427, 288] on button "Select an option" at bounding box center [452, 290] width 275 height 19
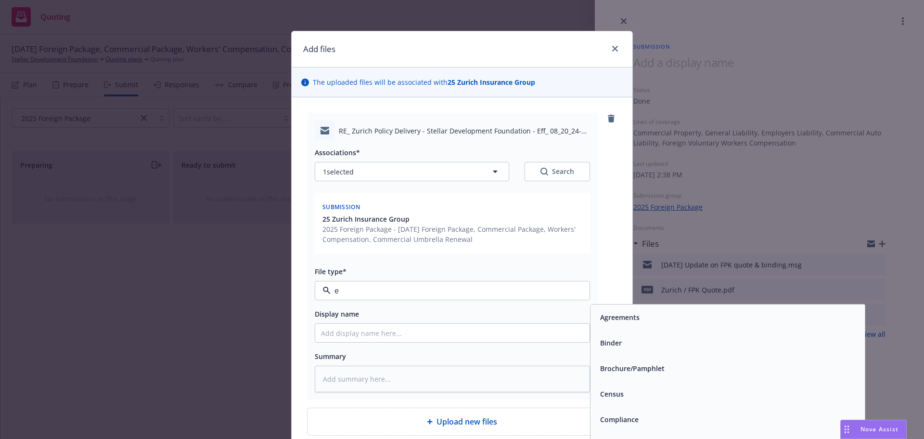
type input "em"
click at [600, 345] on span "Email" at bounding box center [609, 342] width 18 height 10
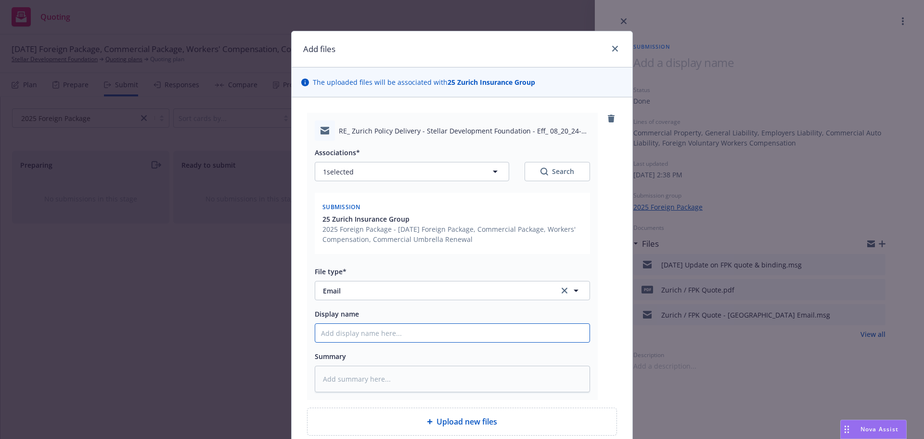
click at [406, 325] on input "Display name" at bounding box center [452, 333] width 274 height 18
paste input "08/18/25 Update on FPK quote & binding"
type textarea "x"
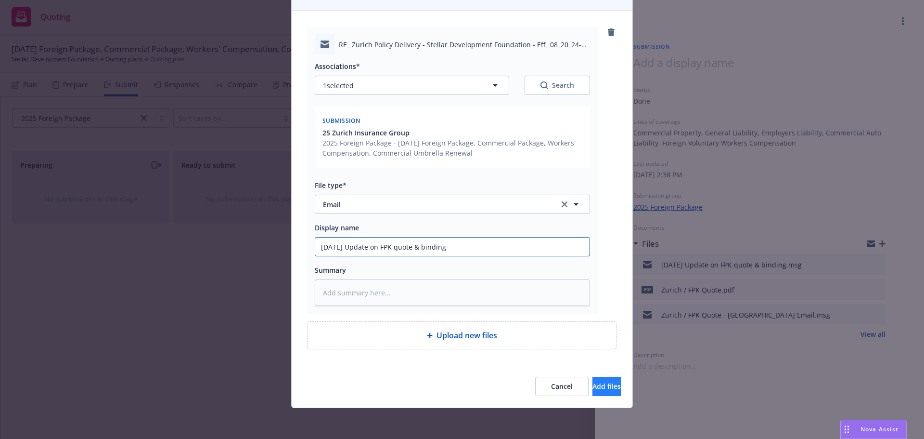
type input "08/18/25 Update on FPK quote & binding"
click at [593, 383] on span "Add files" at bounding box center [607, 385] width 28 height 9
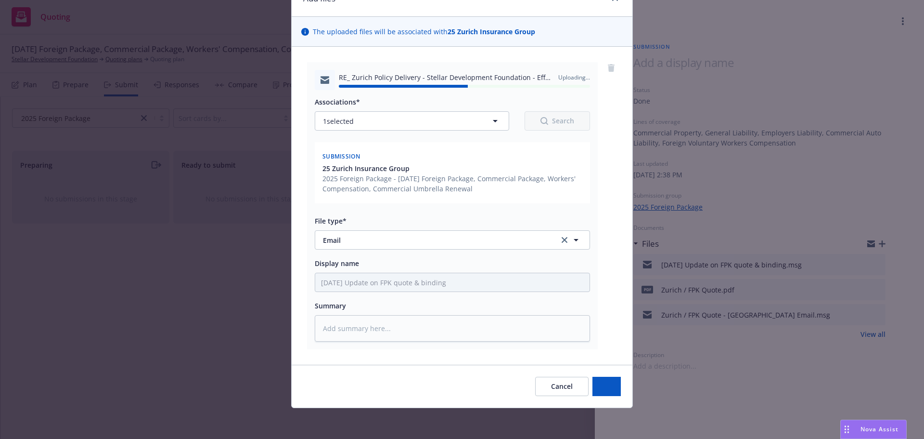
type textarea "x"
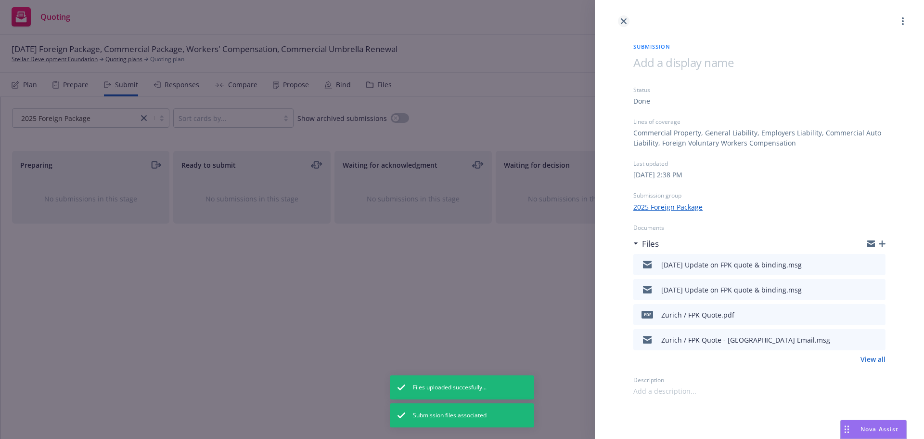
click at [621, 20] on icon "close" at bounding box center [624, 21] width 6 height 6
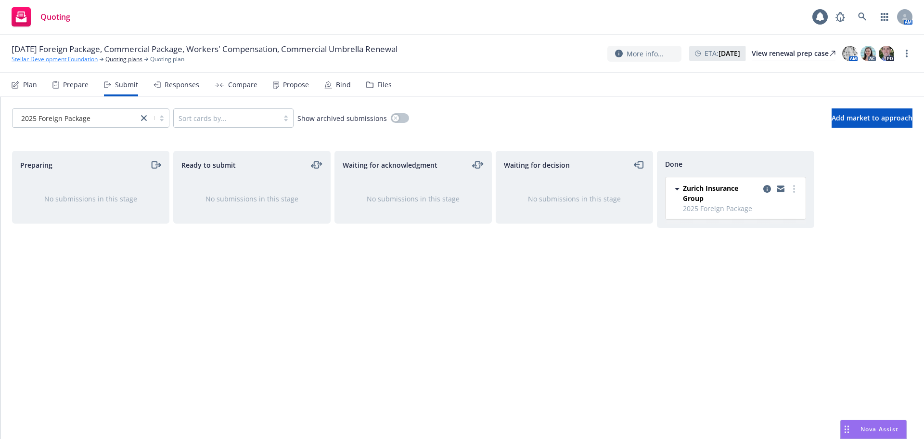
click at [47, 59] on link "Stellar Development Foundation" at bounding box center [55, 59] width 86 height 9
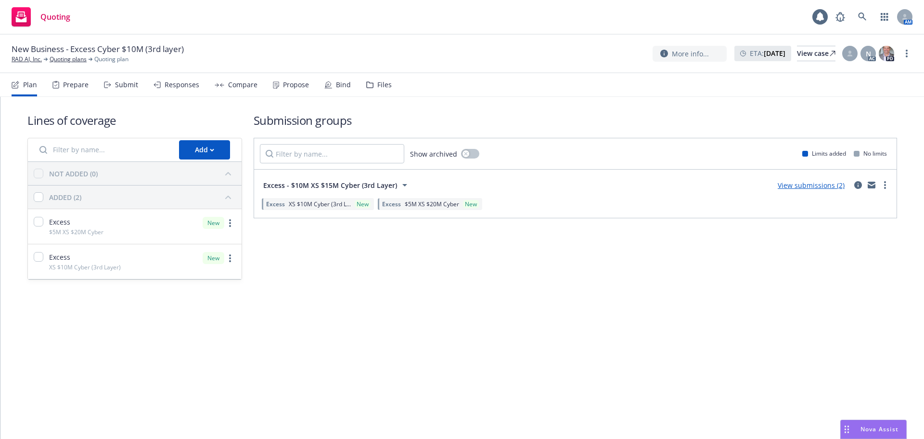
click at [823, 184] on link "View submissions (2)" at bounding box center [811, 185] width 67 height 9
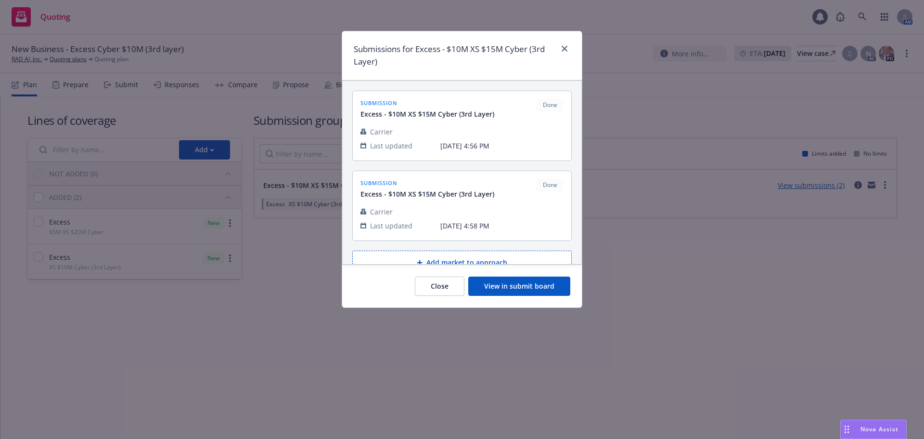
click at [544, 284] on button "View in submit board" at bounding box center [519, 285] width 102 height 19
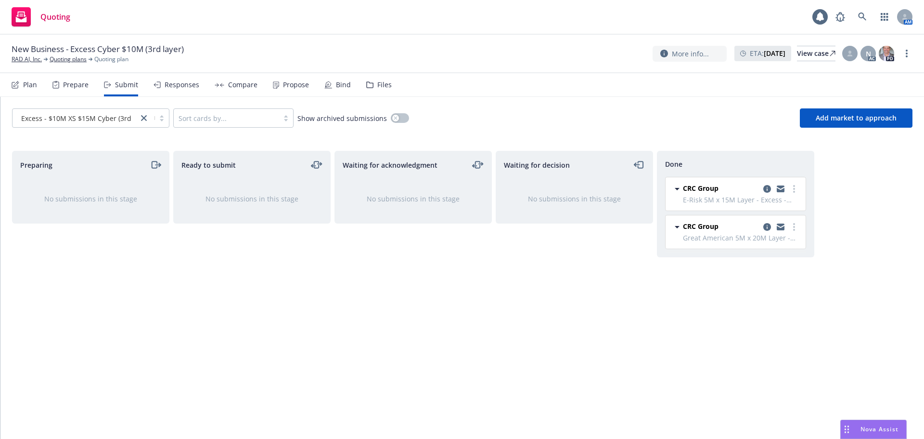
click at [371, 86] on div "Files" at bounding box center [379, 84] width 26 height 23
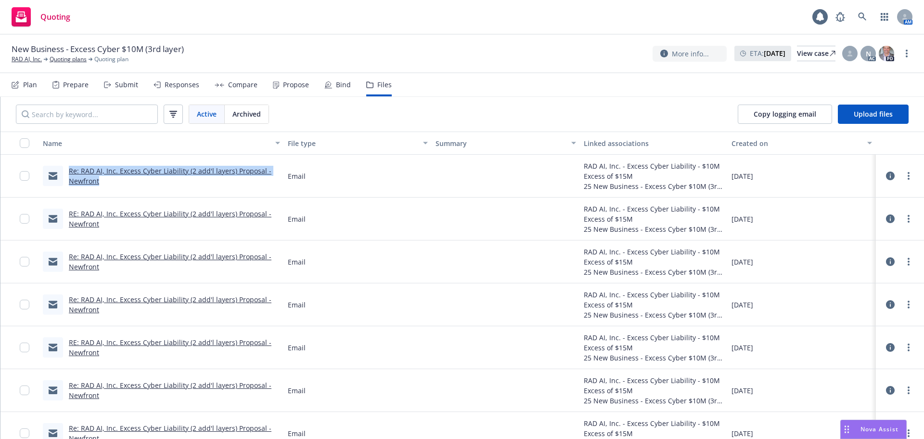
drag, startPoint x: 105, startPoint y: 186, endPoint x: 67, endPoint y: 172, distance: 40.5
click at [67, 172] on div "Re: RAD AI, Inc. Excess Cyber Liability (2 add'l layers) Proposal - Newfront" at bounding box center [161, 176] width 245 height 43
copy link "Re: RAD AI, Inc. Excess Cyber Liability (2 add'l layers) Proposal - Newfront"
click at [876, 113] on span "Upload files" at bounding box center [873, 113] width 39 height 9
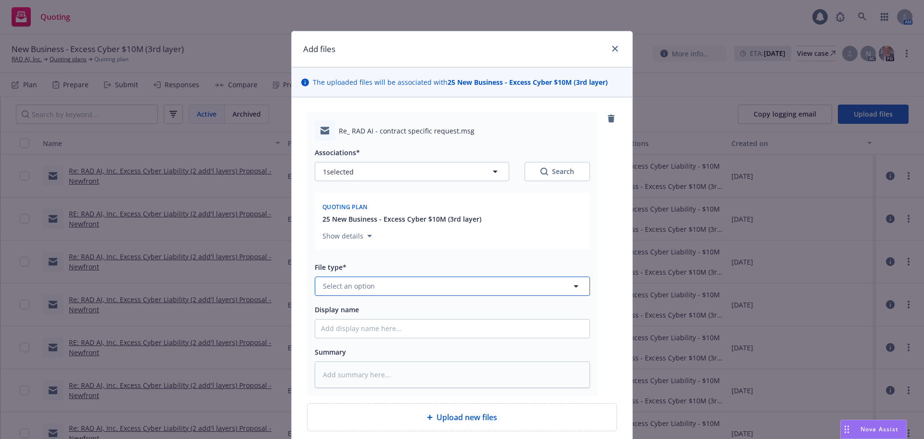
click at [371, 278] on button "Select an option" at bounding box center [452, 285] width 275 height 19
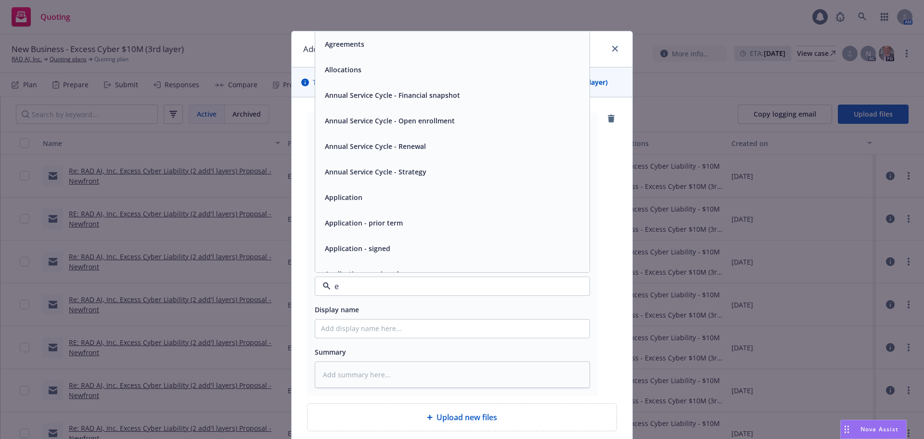
type input "em"
click at [344, 75] on div "Email" at bounding box center [452, 70] width 263 height 14
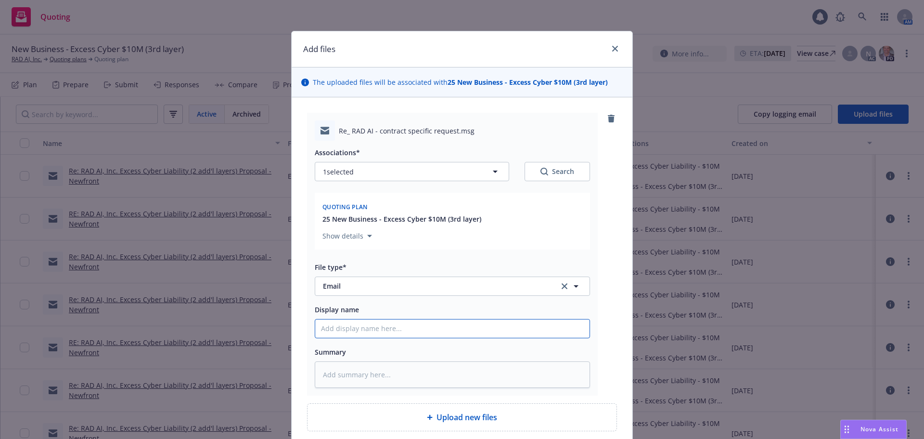
click at [376, 330] on input "Display name" at bounding box center [452, 328] width 274 height 18
paste input "Re: RAD AI, Inc. Excess Cyber Liability (2 add'l layers) Proposal - Newfront"
type textarea "x"
type input "Re: RAD AI, Inc. Excess Cyber Liability (2 add'l layers) Proposal - Newfront"
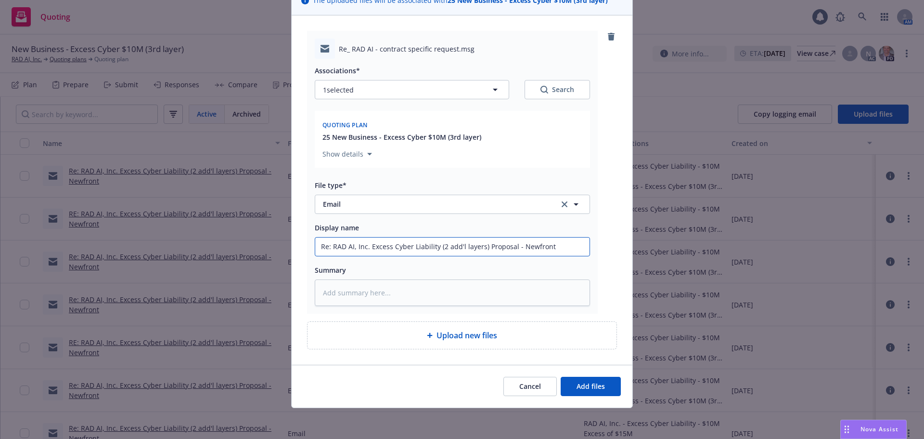
type textarea "x"
type input "Re: RAD AI, Inc. Excess Cyber Liability (2 add'l layers) Proposal - Newfron"
type textarea "x"
type input "Re: RAD AI, Inc. Excess Cyber Liability (2 add'l layers) Proposal - Newfro"
type textarea "x"
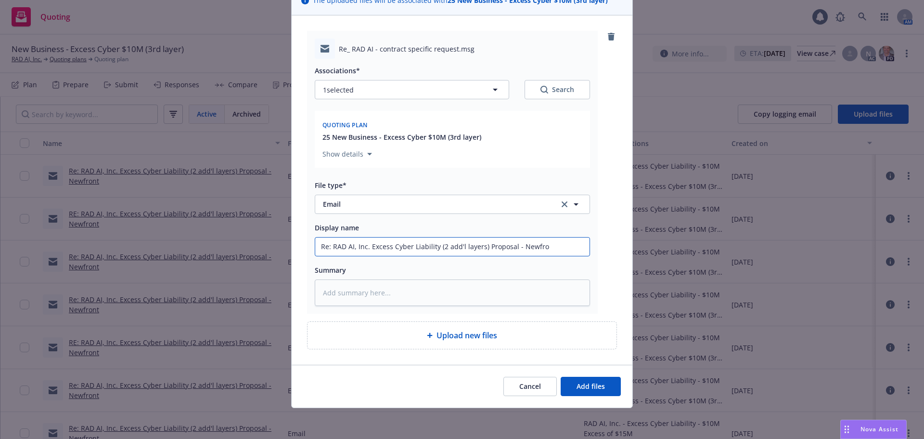
type input "Re: RAD AI, Inc. Excess Cyber Liability (2 add'l layers) Proposal - Newfr"
type textarea "x"
type input "Re: RAD AI, Inc. Excess Cyber Liability (2 add'l layers) Proposal - Newf"
type textarea "x"
type input "Re: RAD AI, Inc. Excess Cyber Liability (2 add'l layers) Proposal - New"
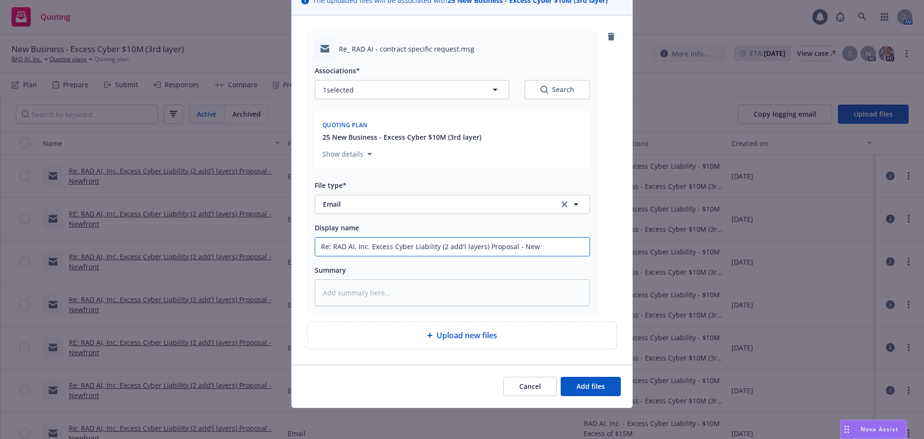
type textarea "x"
type input "Re: RAD AI, Inc. Excess Cyber Liability (2 add'l layers) Proposal - Ne"
type textarea "x"
type input "Re: RAD AI, Inc. Excess Cyber Liability (2 add'l layers) Proposal - N"
type textarea "x"
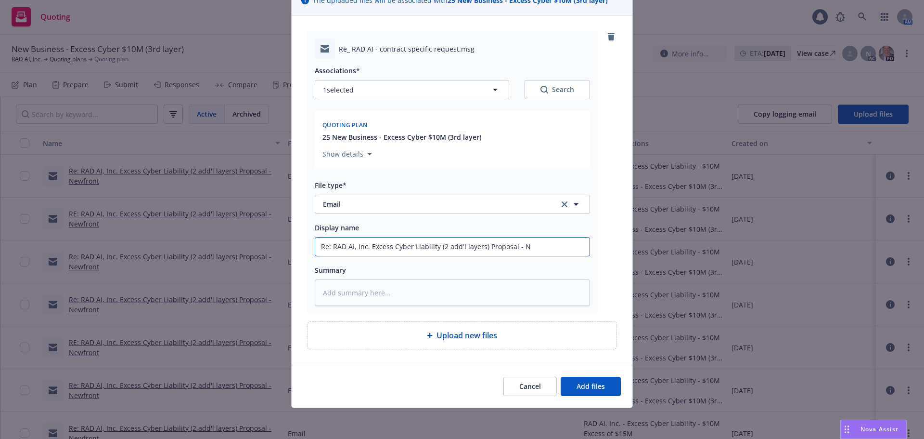
type input "Re: RAD AI, Inc. Excess Cyber Liability (2 add'l layers) Proposal -"
type textarea "x"
type input "Re: RAD AI, Inc. Excess Cyber Liability (2 add'l layers) Proposal -"
type textarea "x"
type input "Re: RAD AI, Inc. Excess Cyber Liability (2 add'l layers) Proposal -"
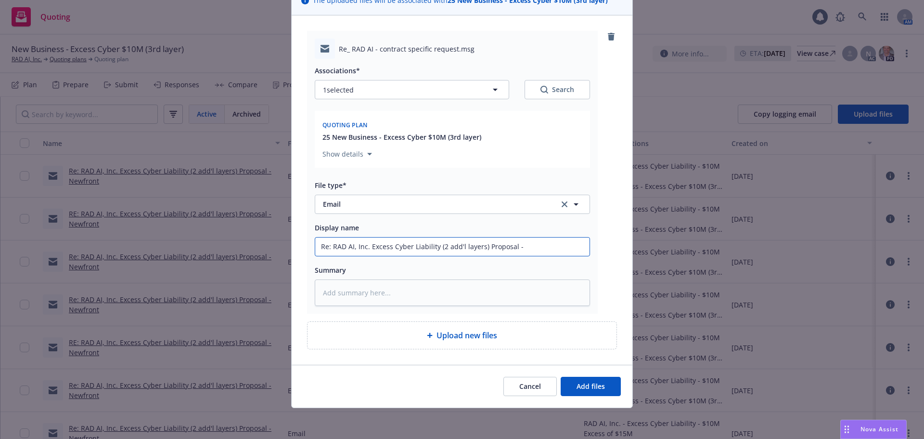
type textarea "x"
type input "Re: RAD AI, Inc. Excess Cyber Liability (2 add'l layers) Proposal - U"
type textarea "x"
type input "Re: RAD AI, Inc. Excess Cyber Liability (2 add'l layers) Proposal - Up"
type textarea "x"
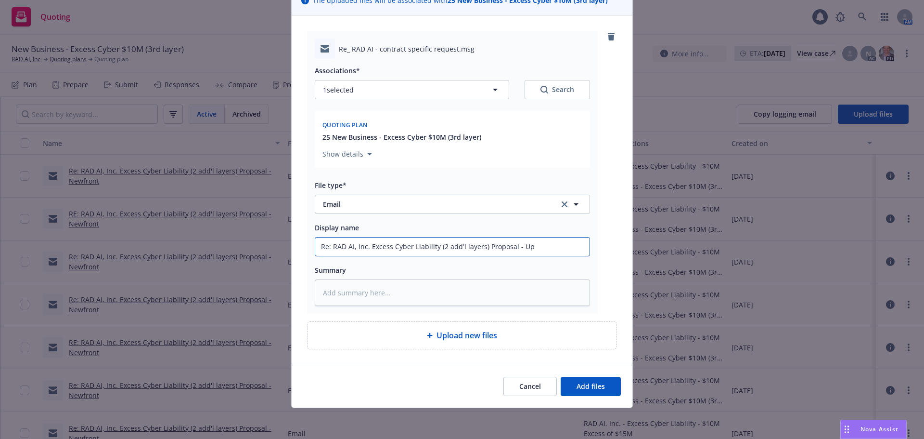
type input "Re: RAD AI, Inc. Excess Cyber Liability (2 add'l layers) Proposal - Upd"
type textarea "x"
type input "Re: RAD AI, Inc. Excess Cyber Liability (2 add'l layers) Proposal - Upda"
type textarea "x"
type input "Re: RAD AI, Inc. Excess Cyber Liability (2 add'l layers) Proposal - Updat"
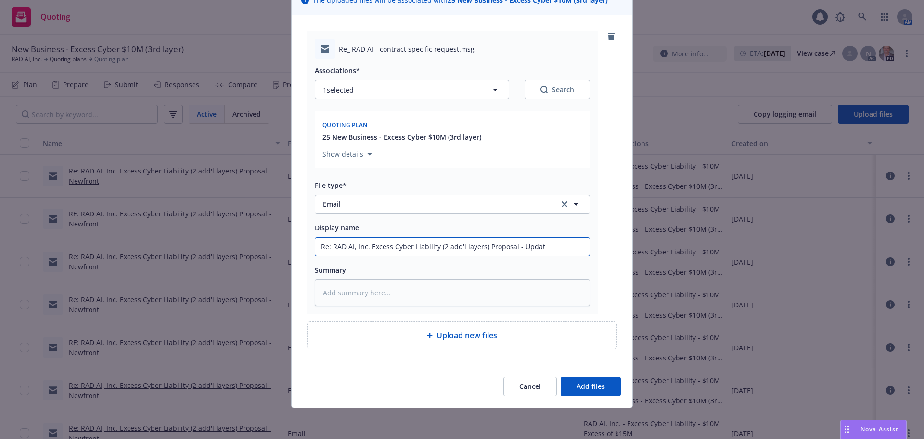
type textarea "x"
type input "Re: RAD AI, Inc. Excess Cyber Liability (2 add'l layers) Proposal - Update"
type textarea "x"
type input "Re: RAD AI, Inc. Excess Cyber Liability (2 add'l layers) Proposal - Update?"
click at [598, 383] on span "Add files" at bounding box center [591, 385] width 28 height 9
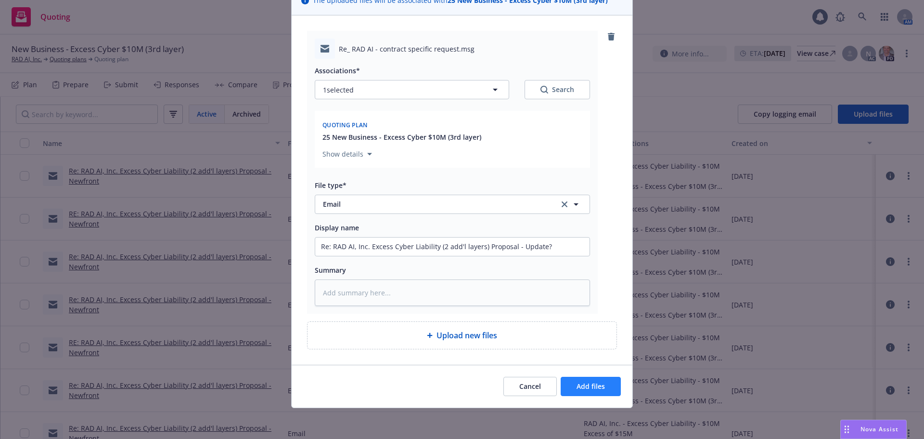
scroll to position [46, 0]
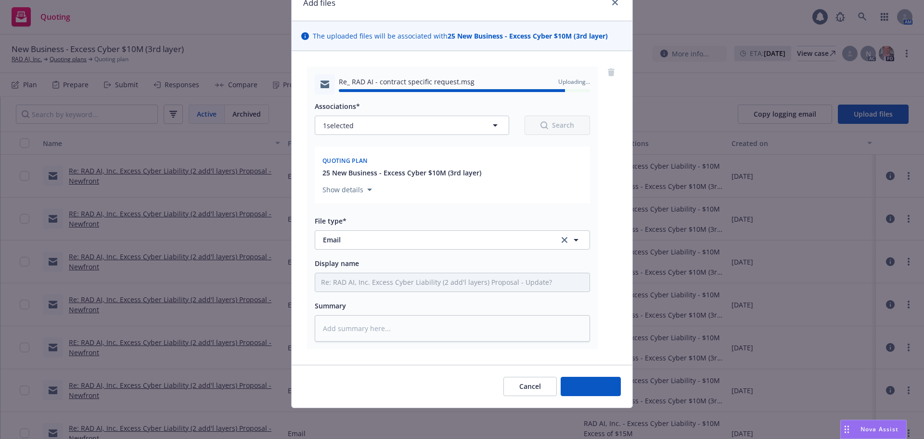
type textarea "x"
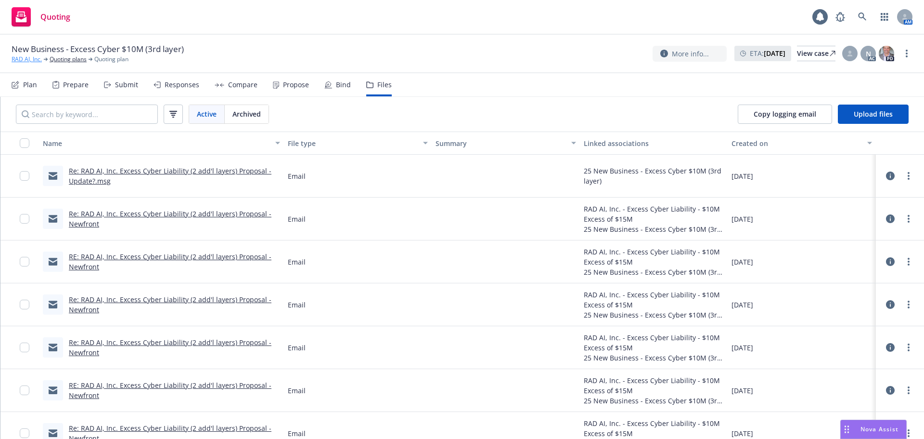
click at [17, 58] on link "RAD AI, Inc." at bounding box center [27, 59] width 30 height 9
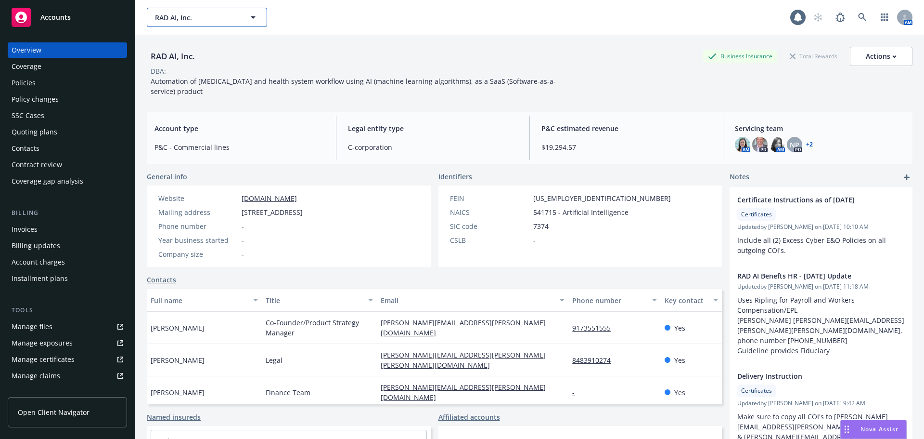
click at [175, 17] on span "RAD AI, Inc." at bounding box center [196, 18] width 83 height 10
drag, startPoint x: 216, startPoint y: 20, endPoint x: 106, endPoint y: 20, distance: 110.3
click at [106, 20] on div "Accounts Overview Coverage Policies Policy changes SSC Cases Quoting plans Cont…" at bounding box center [462, 219] width 924 height 439
type input "stellar"
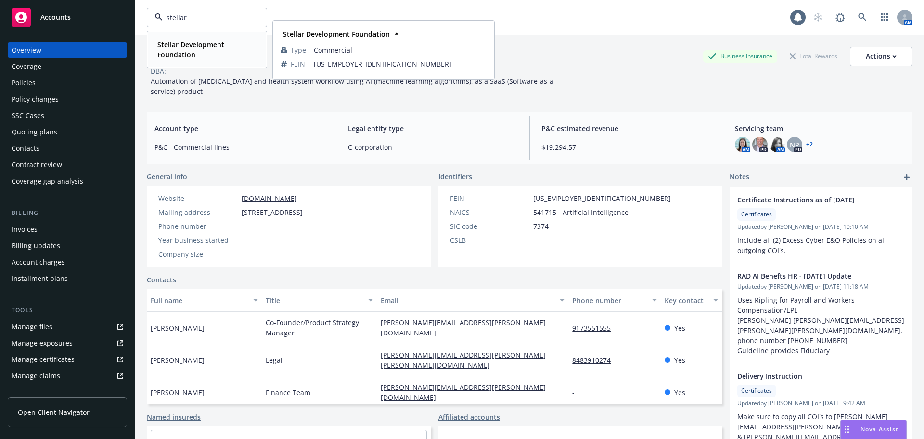
click at [185, 48] on strong "Stellar Development Foundation" at bounding box center [190, 49] width 67 height 19
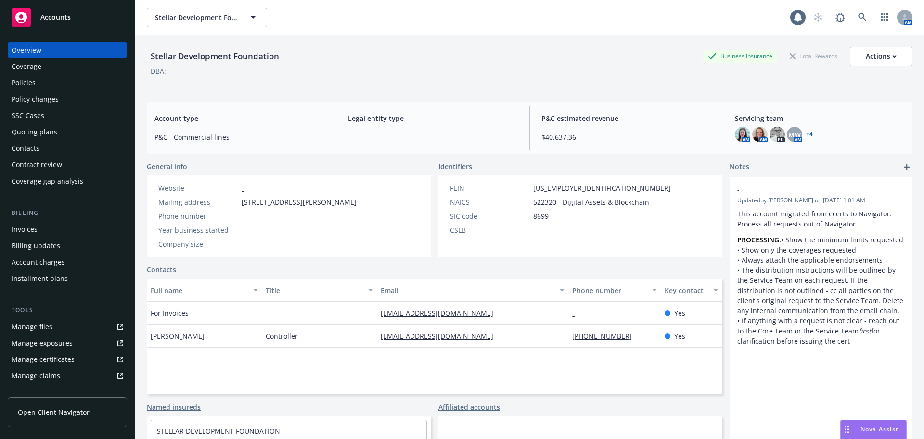
click at [47, 81] on div "Policies" at bounding box center [68, 82] width 112 height 15
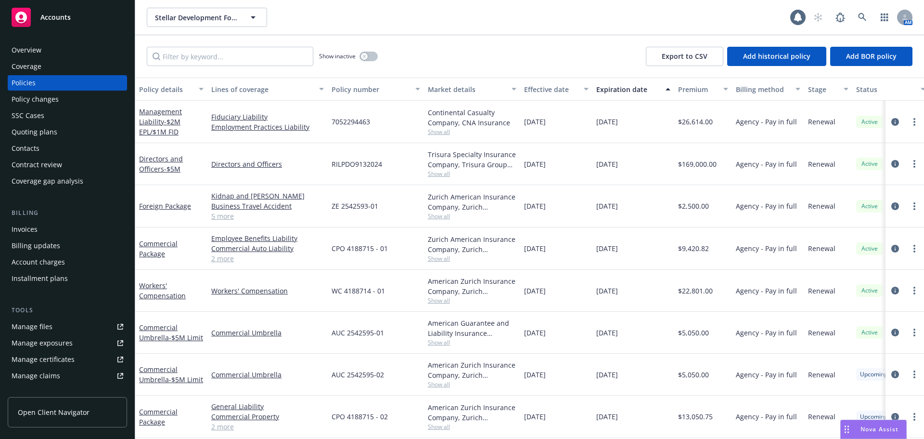
click at [539, 88] on div "Effective date" at bounding box center [551, 89] width 54 height 10
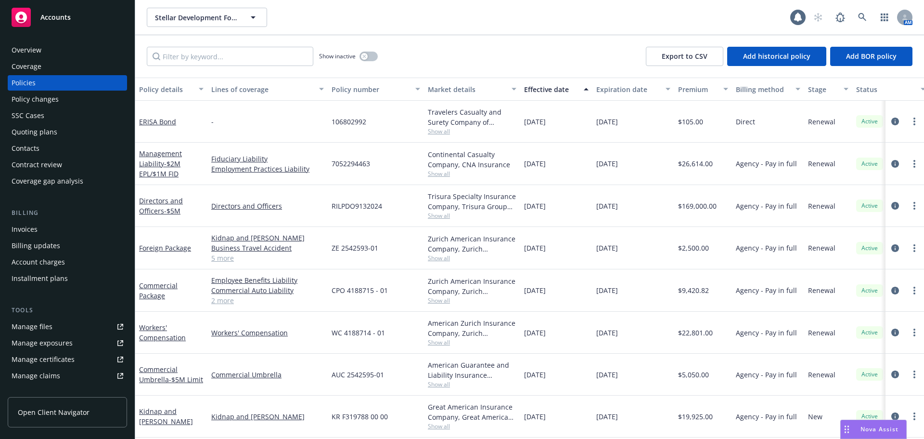
click at [539, 88] on div "Effective date" at bounding box center [551, 89] width 54 height 10
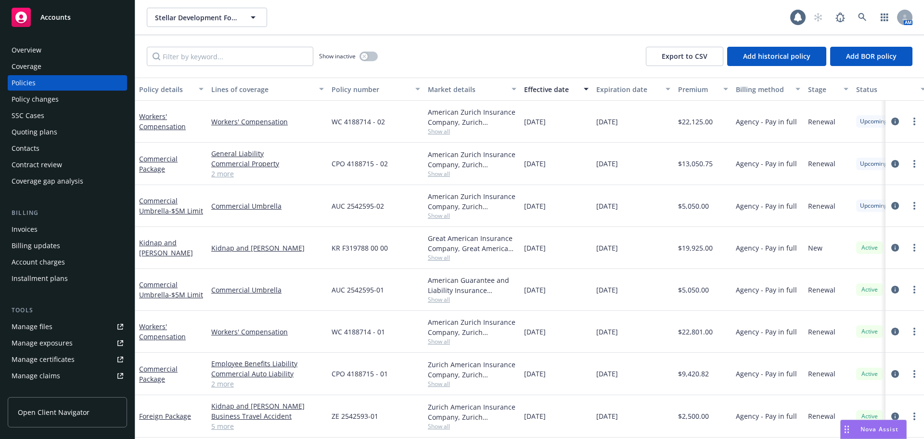
click at [50, 126] on div "Quoting plans" at bounding box center [35, 131] width 46 height 15
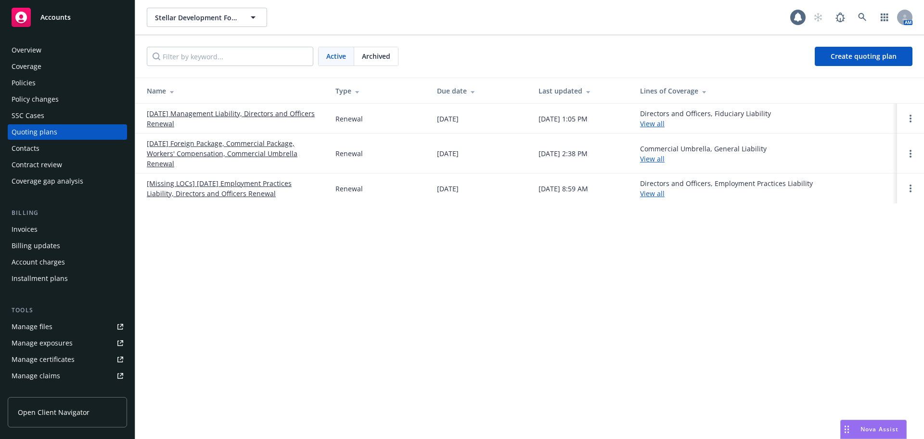
click at [251, 153] on link "08/20/25 Foreign Package, Commercial Package, Workers' Compensation, Commercial…" at bounding box center [233, 153] width 173 height 30
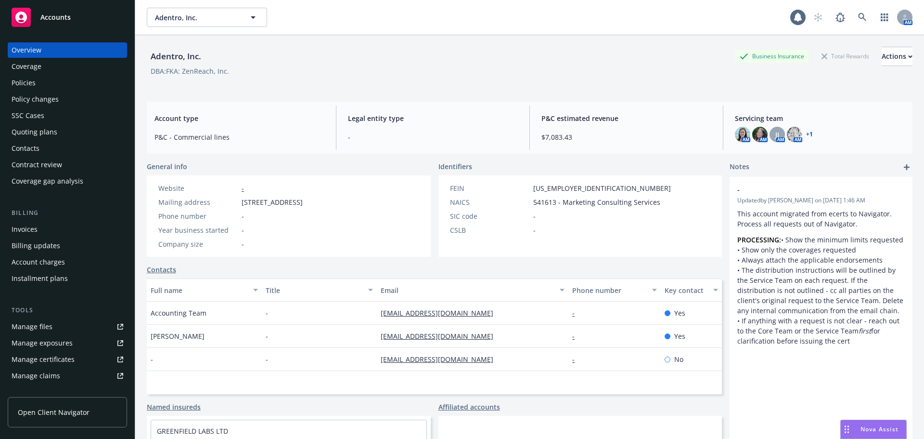
click at [36, 82] on div "Policies" at bounding box center [68, 82] width 112 height 15
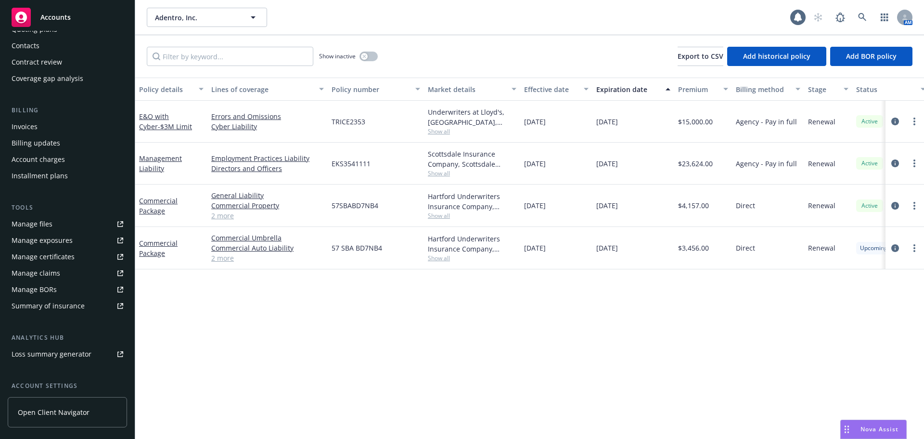
scroll to position [189, 0]
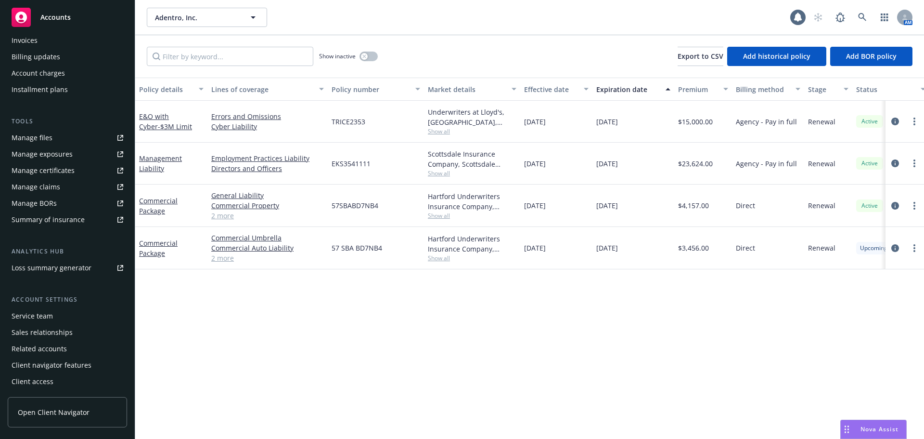
click at [51, 317] on div "Service team" at bounding box center [32, 315] width 41 height 15
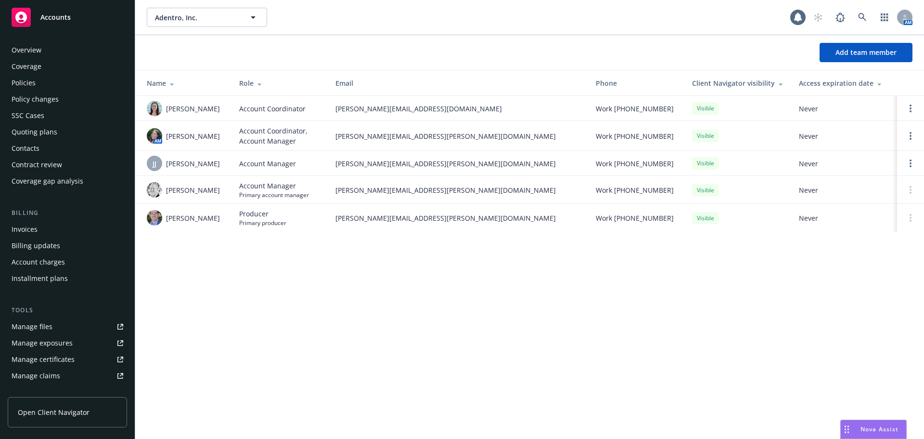
click at [37, 82] on div "Policies" at bounding box center [68, 82] width 112 height 15
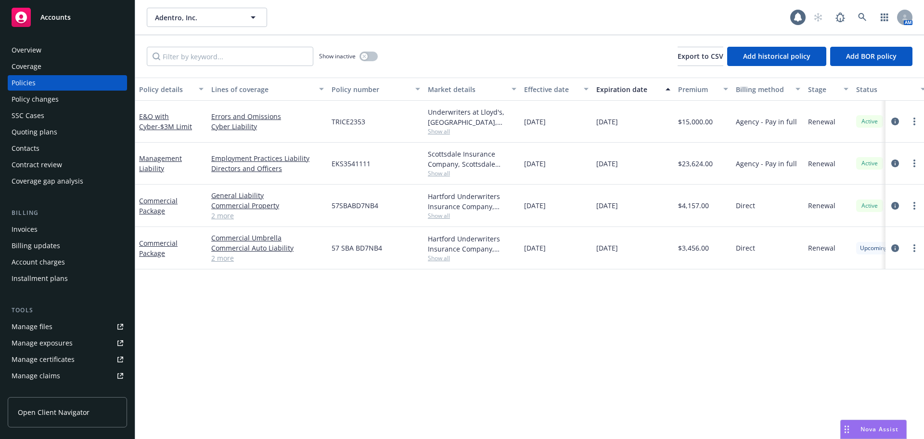
click at [48, 45] on div "Overview" at bounding box center [68, 49] width 112 height 15
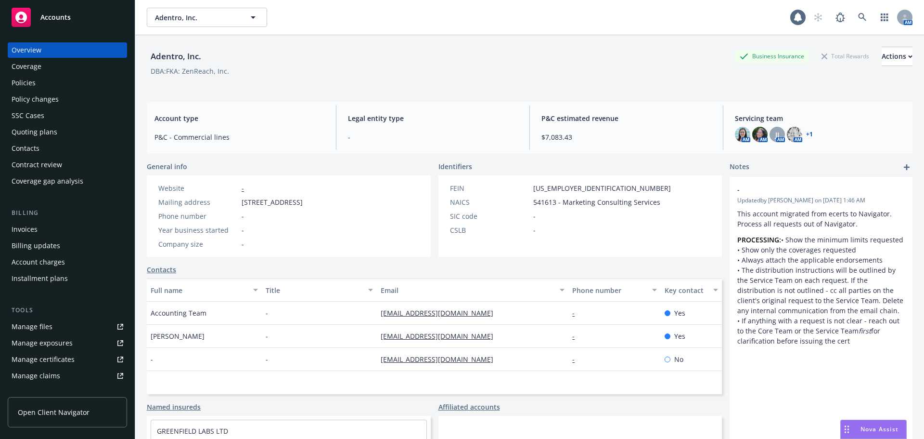
drag, startPoint x: 242, startPoint y: 201, endPoint x: 260, endPoint y: 211, distance: 20.7
click at [260, 207] on span "[STREET_ADDRESS]" at bounding box center [272, 202] width 61 height 10
copy span "[STREET_ADDRESS]"
click at [307, 221] on div "Phone number -" at bounding box center [231, 216] width 152 height 10
click at [49, 88] on div "Policies" at bounding box center [68, 82] width 112 height 15
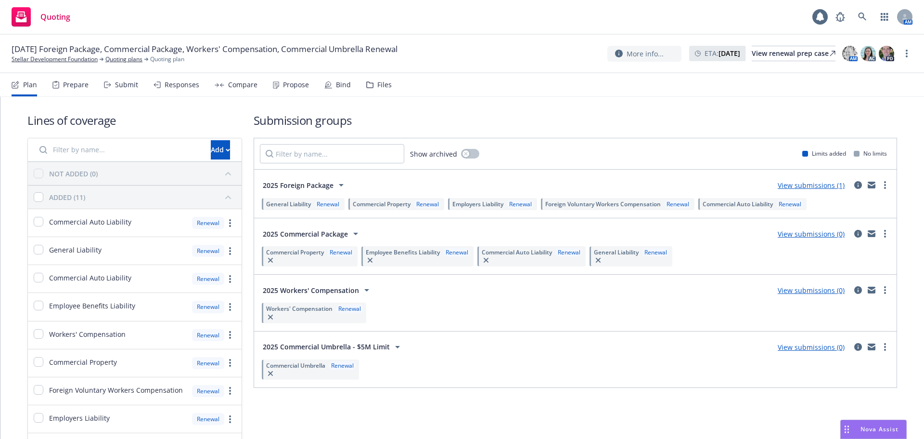
click at [236, 85] on div "Compare" at bounding box center [242, 85] width 29 height 8
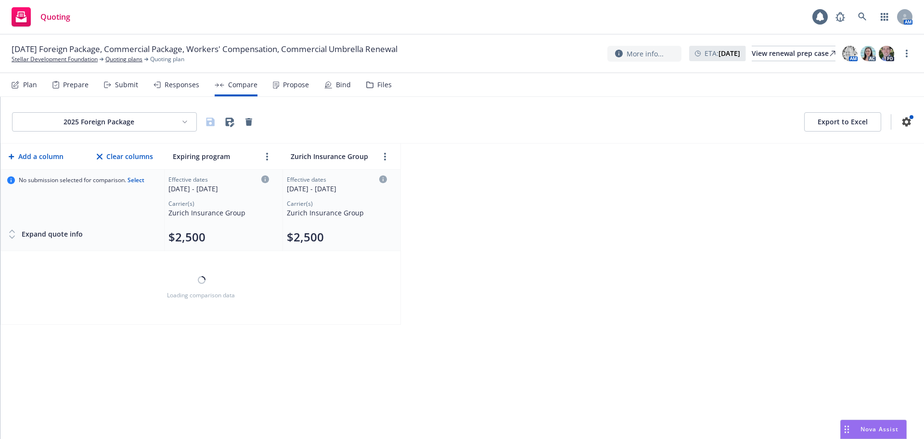
click at [301, 90] on div "Propose" at bounding box center [291, 84] width 36 height 23
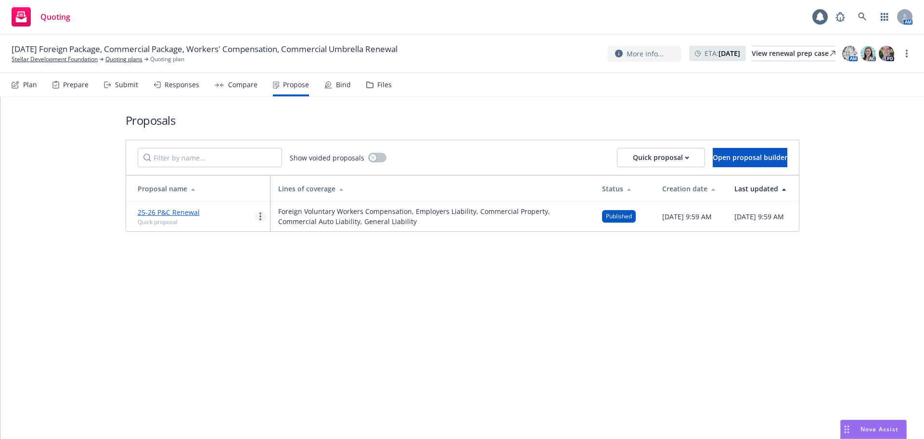
click at [259, 217] on link "more" at bounding box center [261, 216] width 12 height 12
click at [477, 290] on div "Proposals Show voided proposals Quick proposal Open proposal builder Proposal n…" at bounding box center [462, 268] width 924 height 342
click at [159, 214] on link "25-26 P&C Renewal" at bounding box center [169, 212] width 62 height 9
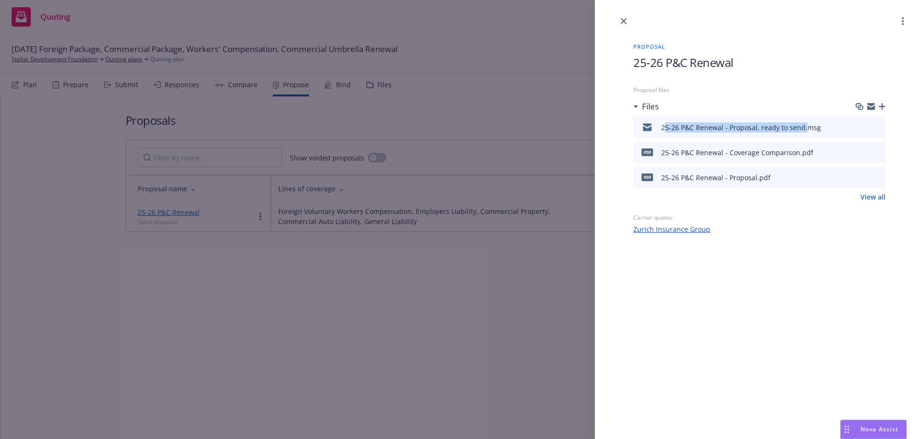
drag, startPoint x: 660, startPoint y: 130, endPoint x: 801, endPoint y: 134, distance: 141.1
click at [801, 134] on div "25-26 P&C Renewal - Proposal, ready to send.msg" at bounding box center [729, 127] width 184 height 20
copy div "25-26 P&C Renewal - Proposal, ready to send"
click at [882, 106] on icon "button" at bounding box center [882, 106] width 7 height 7
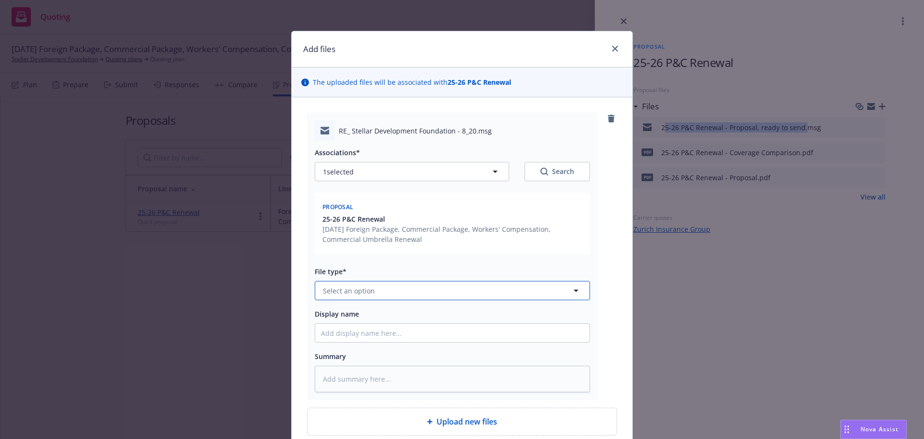
click at [360, 295] on span "Select an option" at bounding box center [349, 290] width 52 height 10
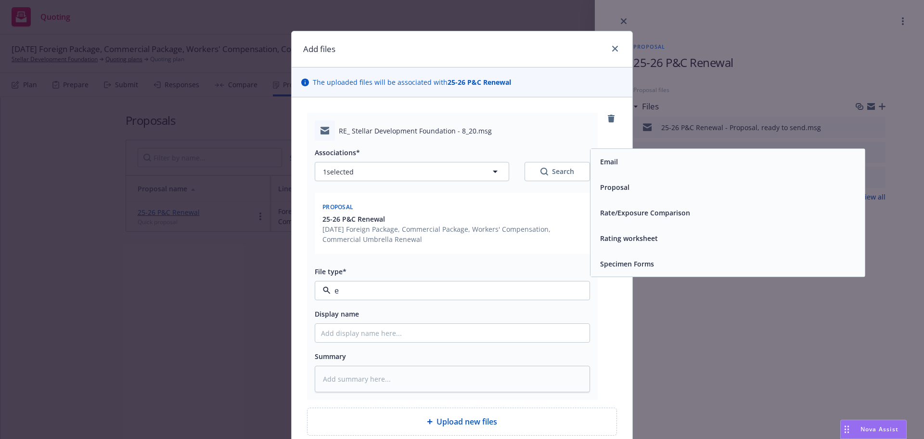
type input "em"
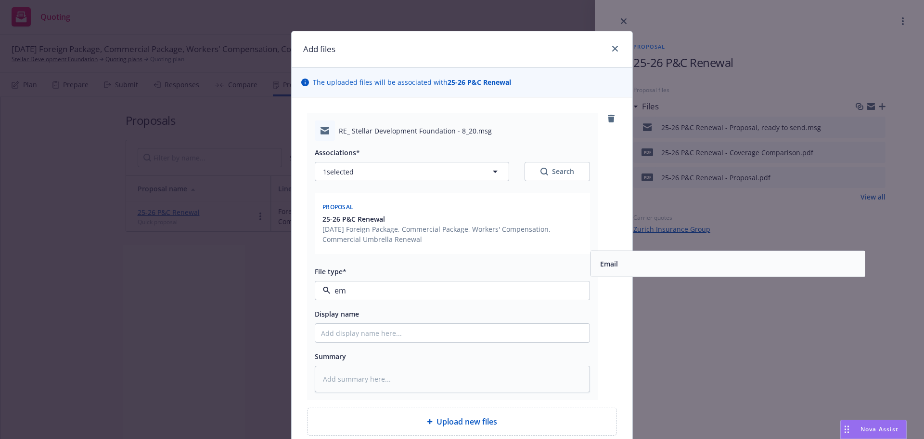
click at [654, 268] on div "Email" at bounding box center [728, 264] width 263 height 14
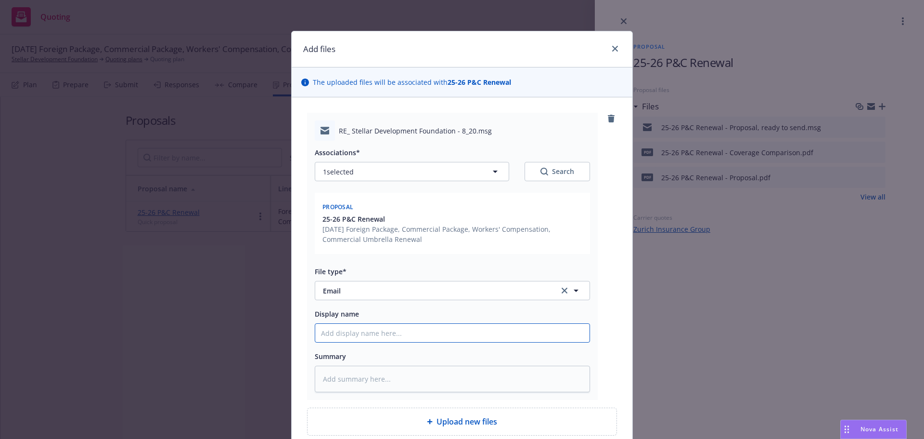
click at [437, 332] on input "Display name" at bounding box center [452, 333] width 274 height 18
paste input "25-26 P&C Renewal - Proposal, ready to send"
type textarea "x"
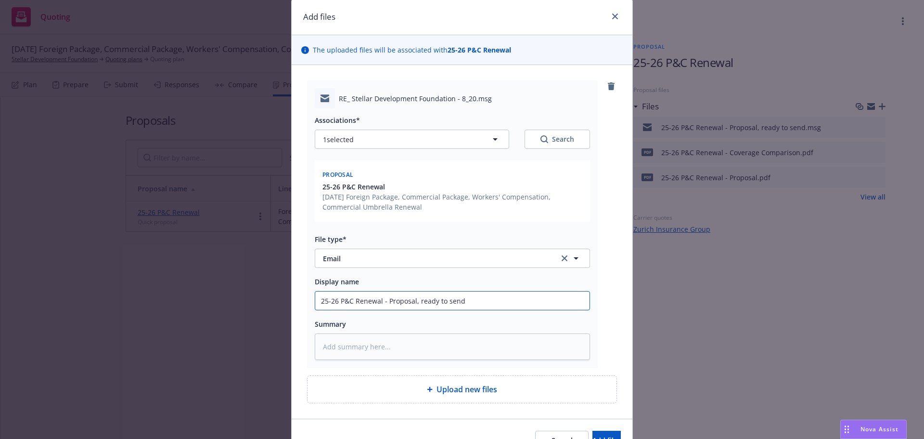
scroll to position [48, 0]
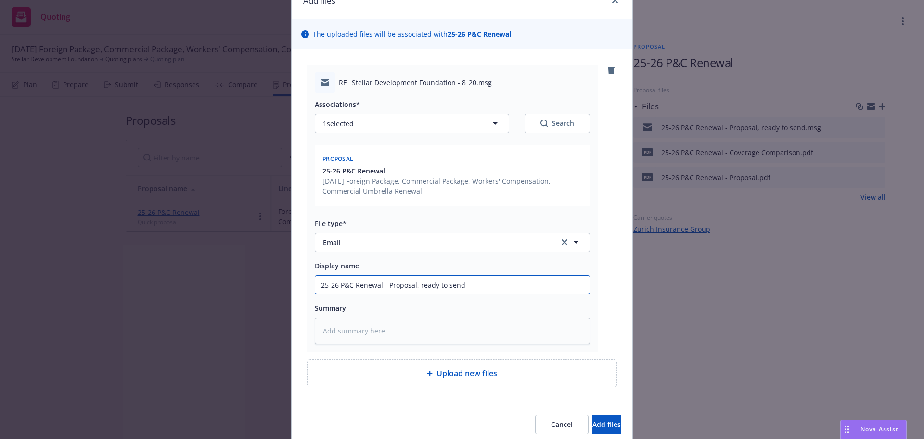
type input "25-26 P&C Renewal - Proposal, ready to send"
type textarea "x"
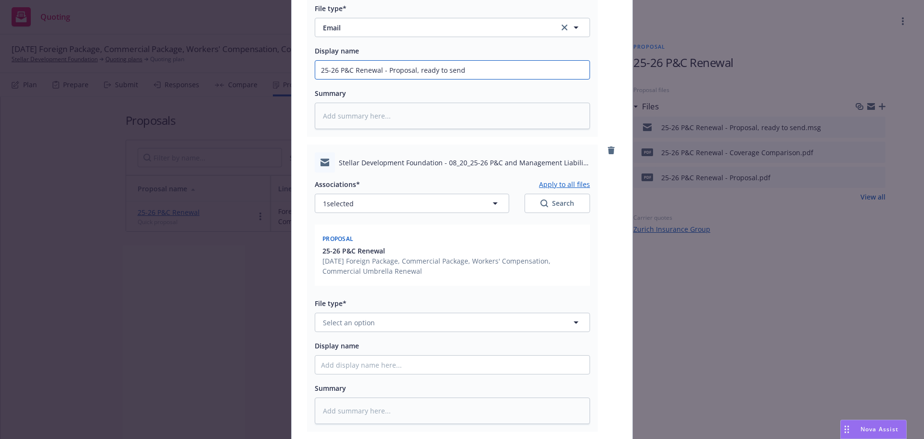
scroll to position [337, 0]
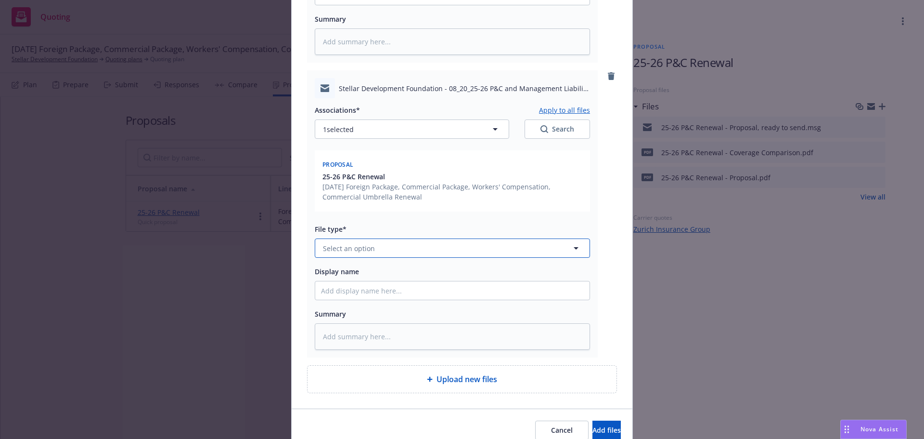
click at [384, 250] on button "Select an option" at bounding box center [452, 247] width 275 height 19
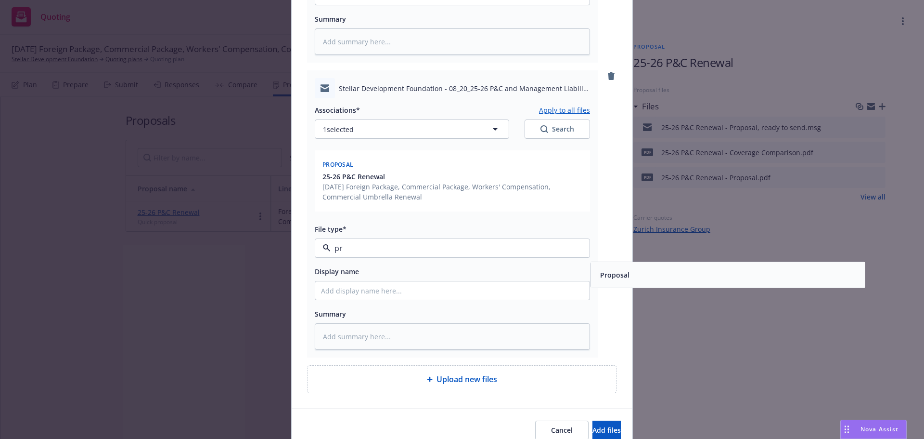
type input "pro"
click at [653, 278] on div "Proposal" at bounding box center [728, 275] width 263 height 14
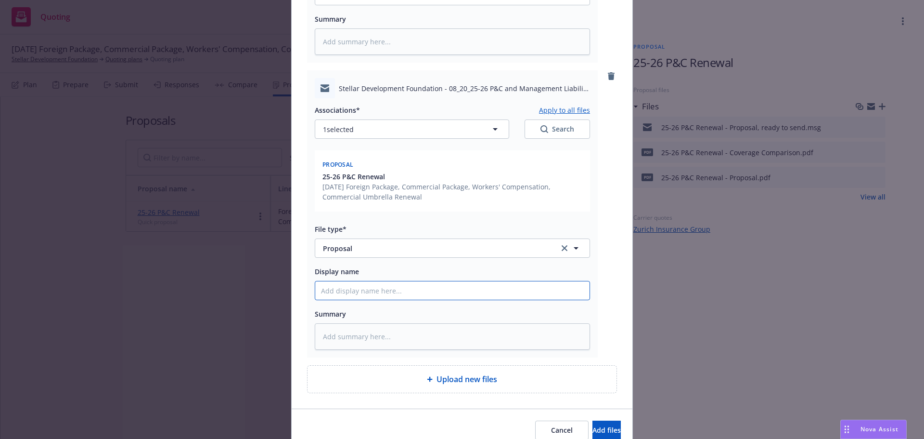
paste input "25-26 P&C Renewal - Proposal, ready to send"
type textarea "x"
type input "25-26 P&C Renewal - Proposal, ready to send"
drag, startPoint x: 462, startPoint y: 292, endPoint x: 415, endPoint y: 291, distance: 46.2
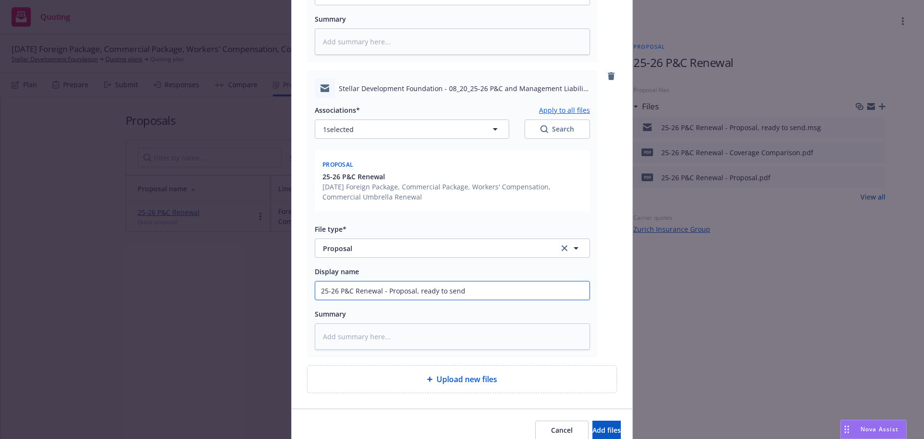
type textarea "x"
type input "25-26 P&C Renewal - Proposal, s"
type textarea "x"
type input "25-26 P&C Renewal - Proposal, se"
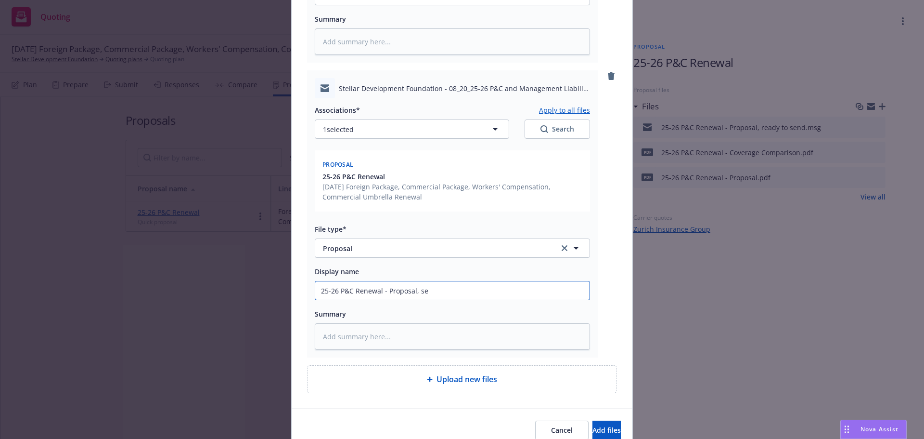
type textarea "x"
type input "25-26 P&C Renewal - Proposal, sen"
type textarea "x"
type input "25-26 P&C Renewal - Proposal, sent"
type textarea "x"
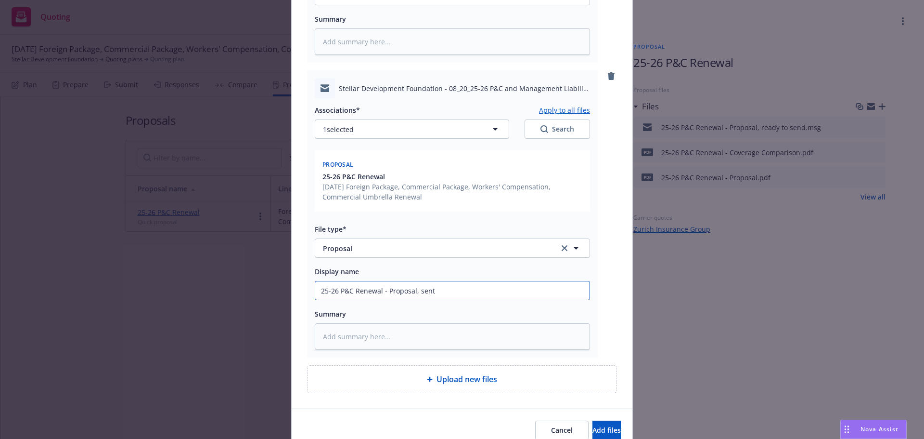
type input "25-26 P&C Renewal - Proposal, sent"
type textarea "x"
type input "25-26 P&C Renewal - Proposal, sent P"
type textarea "x"
type input "25-26 P&C Renewal - Proposal, sent P&"
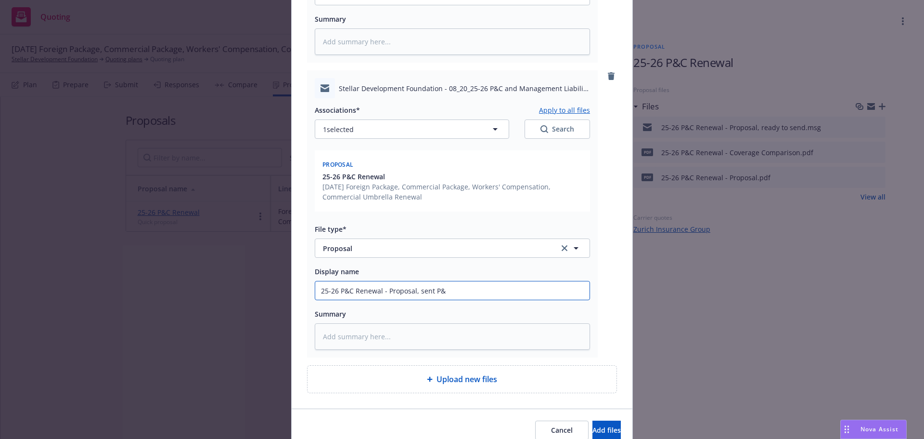
type textarea "x"
type input "25-26 P&C Renewal - Proposal, sent P&C"
type textarea "x"
type input "25-26 P&C Renewal - Proposal, sent P&C"
type textarea "x"
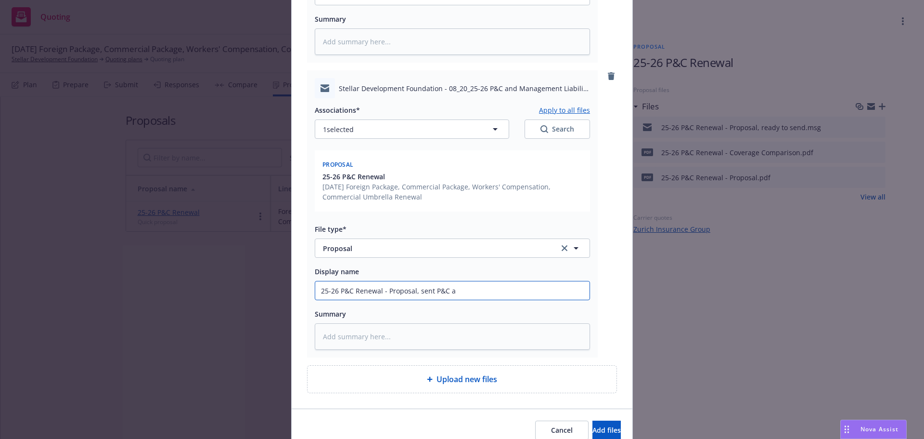
type input "25-26 P&C Renewal - Proposal, sent P&C an"
type textarea "x"
type input "25-26 P&C Renewal - Proposal, sent P&C and"
type textarea "x"
type input "25-26 P&C Renewal - Proposal, sent P&C and"
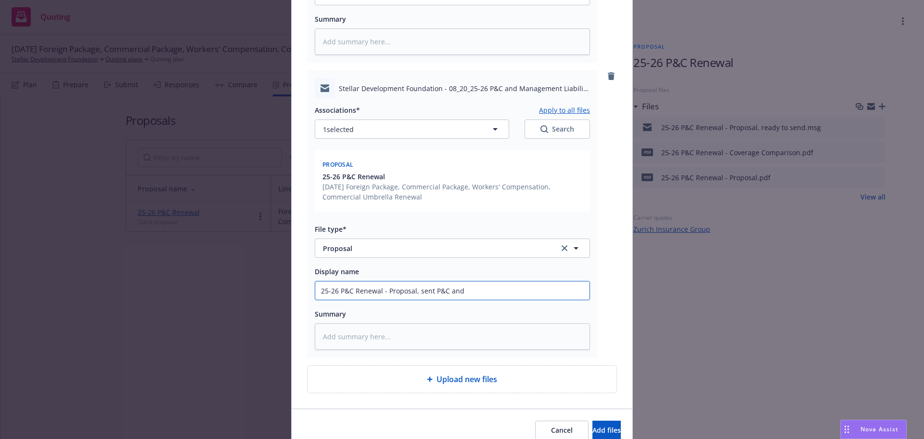
type textarea "x"
type input "25-26 P&C Renewal - Proposal, sent P&C and M"
type textarea "x"
type input "25-26 P&C Renewal - Proposal, sent P&C and Mg"
type textarea "x"
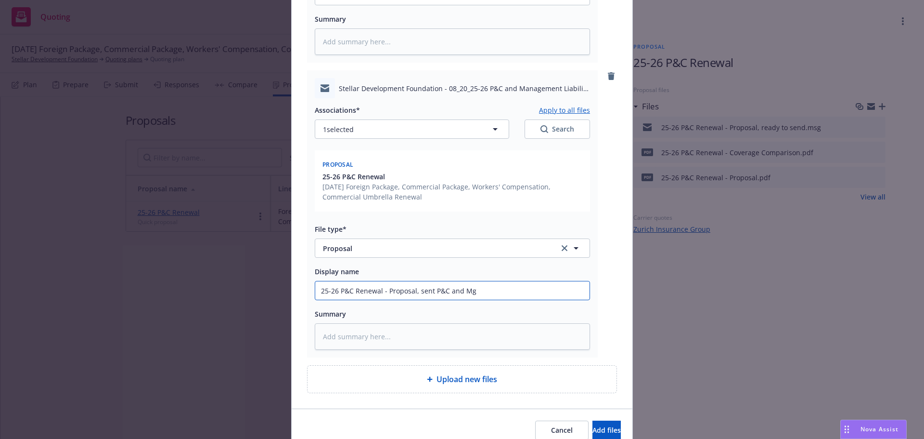
type input "25-26 P&C Renewal - Proposal, sent P&C and Mgm"
type textarea "x"
type input "25-26 P&C Renewal - Proposal, sent P&C and Mgmt"
type textarea "x"
type input "25-26 P&C Renewal - Proposal, sent P&C and Mgmt"
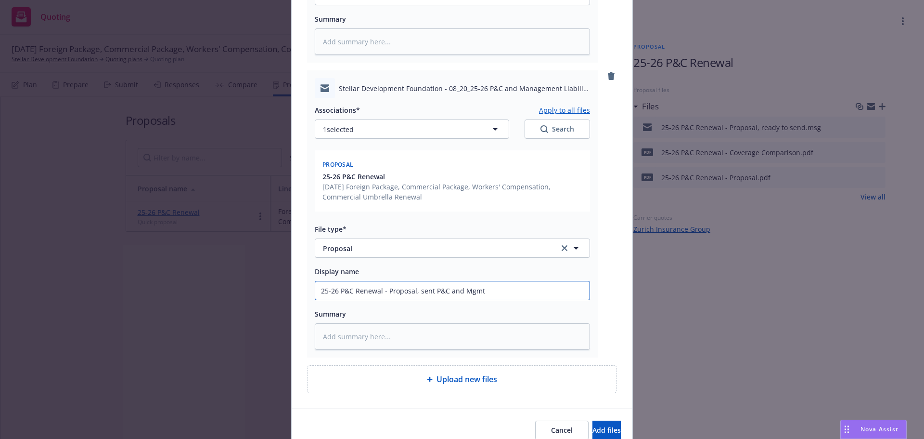
type textarea "x"
type input "25-26 P&C Renewal - Proposal, sent P&C and Mgmt L"
type textarea "x"
type input "25-26 P&C Renewal - Proposal, sent P&C and Mgmt Li"
type textarea "x"
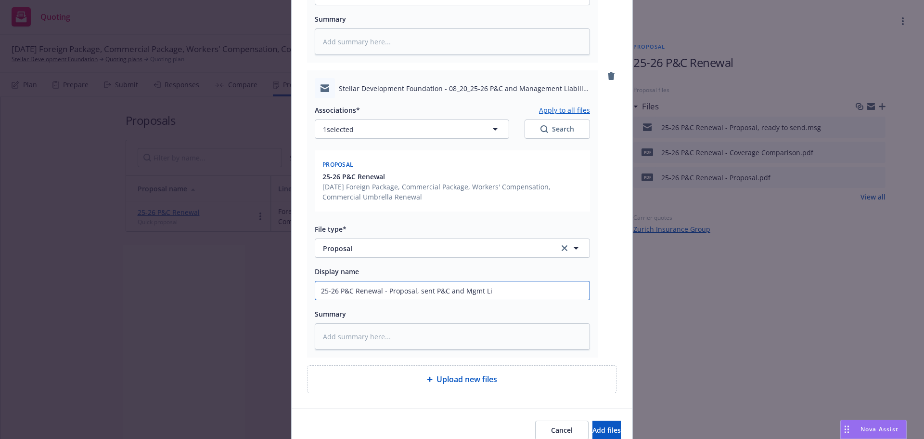
type input "25-26 P&C Renewal - Proposal, sent P&C and Mgmt Lia"
type textarea "x"
type input "25-26 P&C Renewal - Proposal, sent P&C and Mgmt Liab"
type textarea "x"
type input "25-26 P&C Renewal - Proposal, sent P&C and Mgmt Liab"
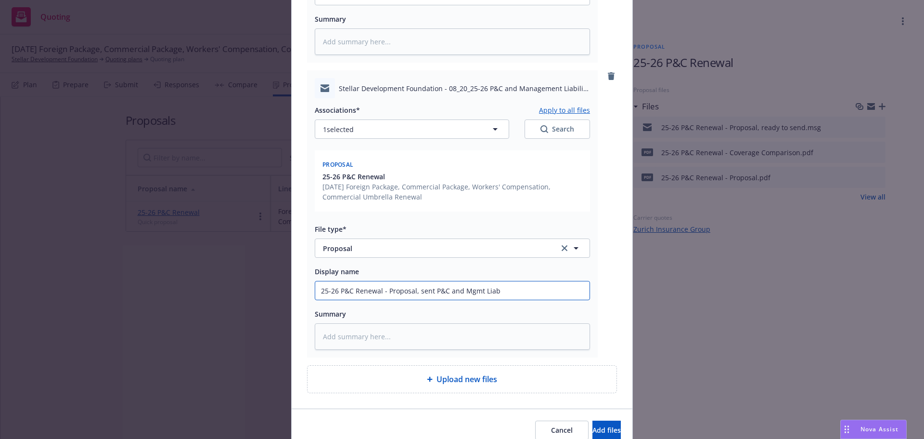
type textarea "x"
type input "25-26 P&C Renewal - Proposal, sent P&C and Mgmt Liab to"
type textarea "x"
type input "25-26 P&C Renewal - Proposal, sent P&C and Mgmt Liab tog"
type textarea "x"
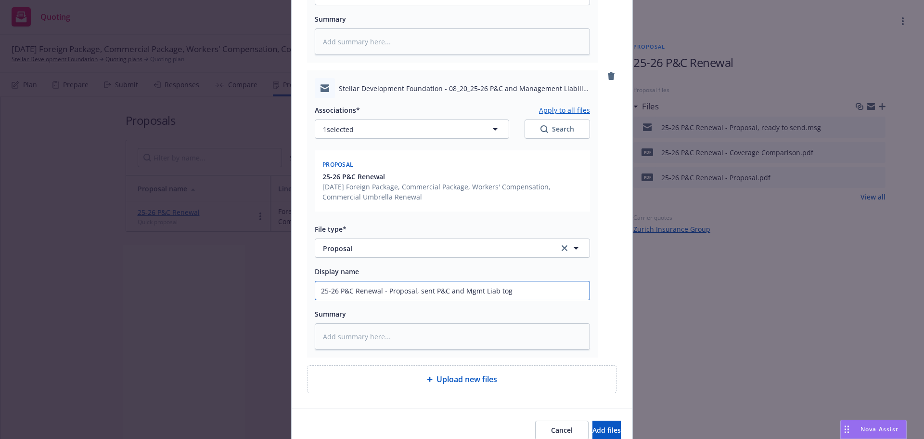
type input "25-26 P&C Renewal - Proposal, sent P&C and Mgmt Liab toge"
type textarea "x"
type input "25-26 P&C Renewal - Proposal, sent P&C and Mgmt Liab toget"
type textarea "x"
type input "25-26 P&C Renewal - Proposal, sent P&C and Mgmt Liab togeth"
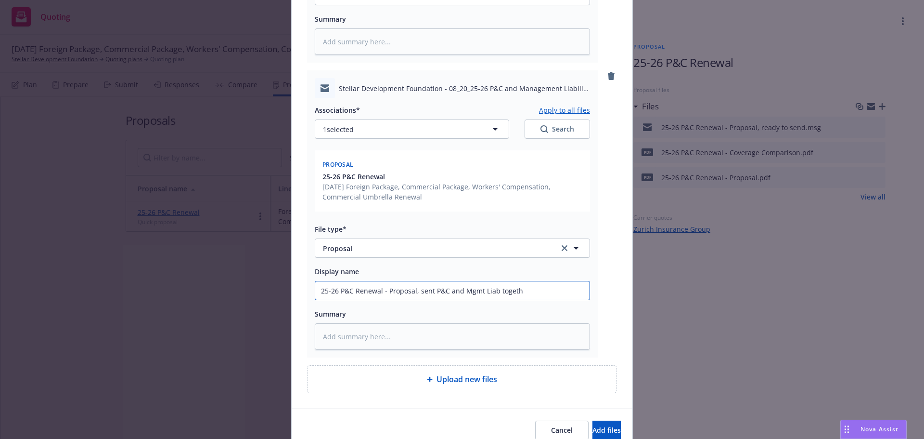
type textarea "x"
type input "25-26 P&C Renewal - Proposal, sent P&C and Mgmt Liab togethe"
type textarea "x"
type input "25-26 P&C Renewal - Proposal, sent P&C and Mgmt Liab together"
click at [593, 430] on span "Add files" at bounding box center [607, 429] width 28 height 9
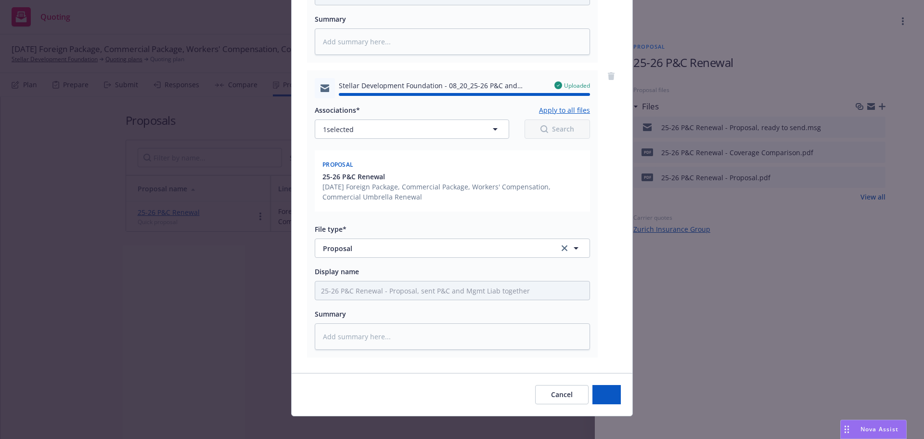
type textarea "x"
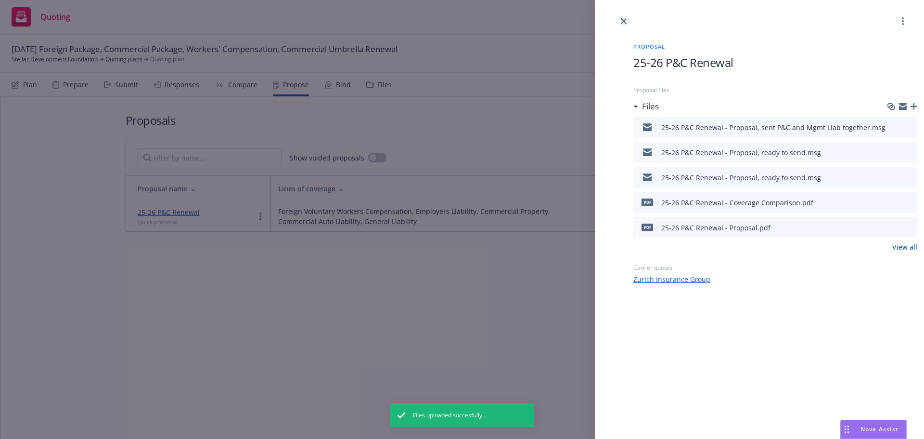
click at [623, 20] on icon "close" at bounding box center [624, 21] width 6 height 6
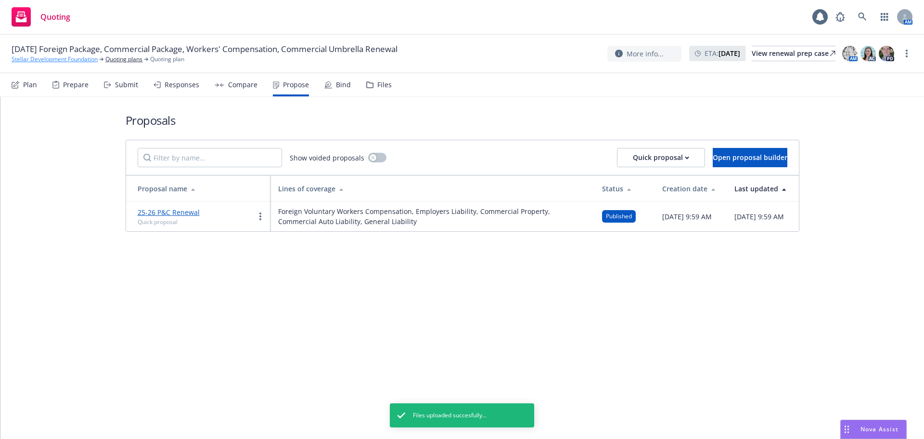
click at [72, 61] on link "Stellar Development Foundation" at bounding box center [55, 59] width 86 height 9
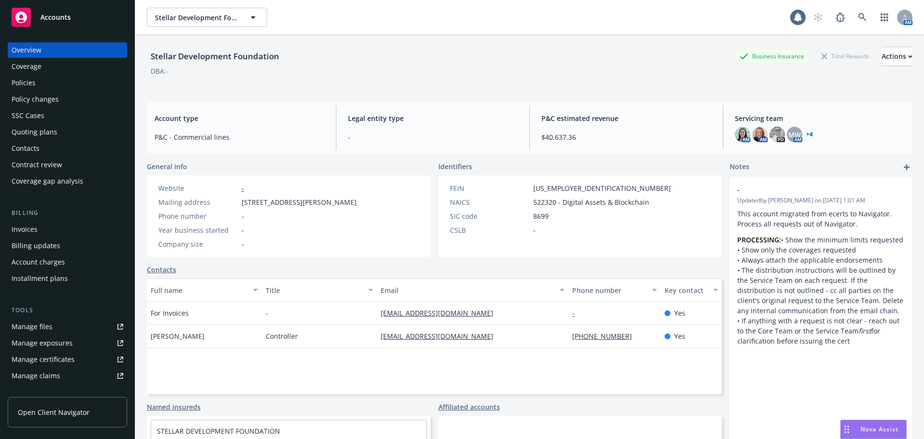
click at [32, 83] on div "Policies" at bounding box center [24, 82] width 24 height 15
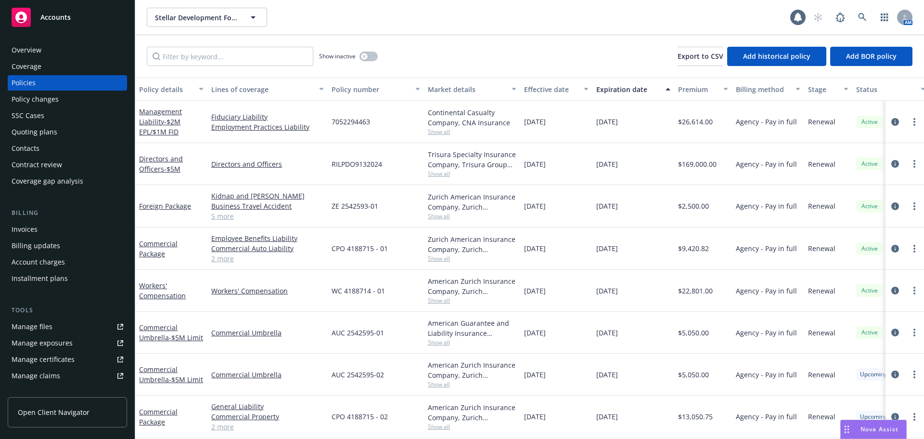
click at [47, 132] on div "Quoting plans" at bounding box center [35, 131] width 46 height 15
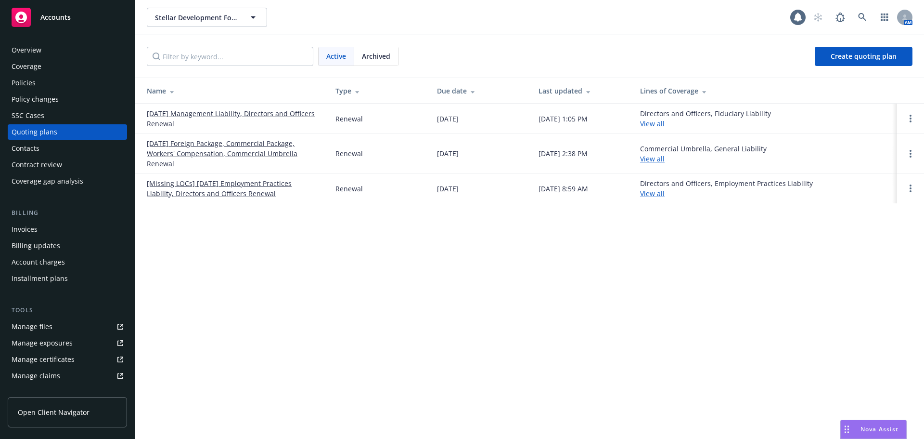
click at [241, 150] on link "08/20/25 Foreign Package, Commercial Package, Workers' Compensation, Commercial…" at bounding box center [233, 153] width 173 height 30
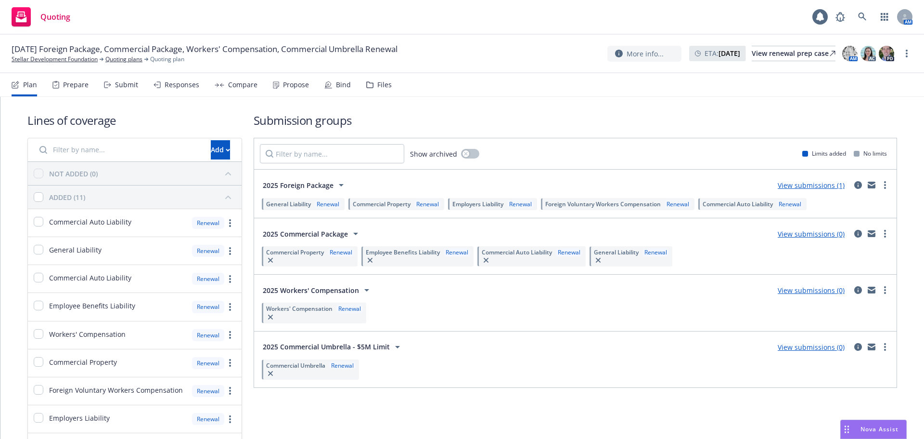
click at [300, 83] on div "Propose" at bounding box center [296, 85] width 26 height 8
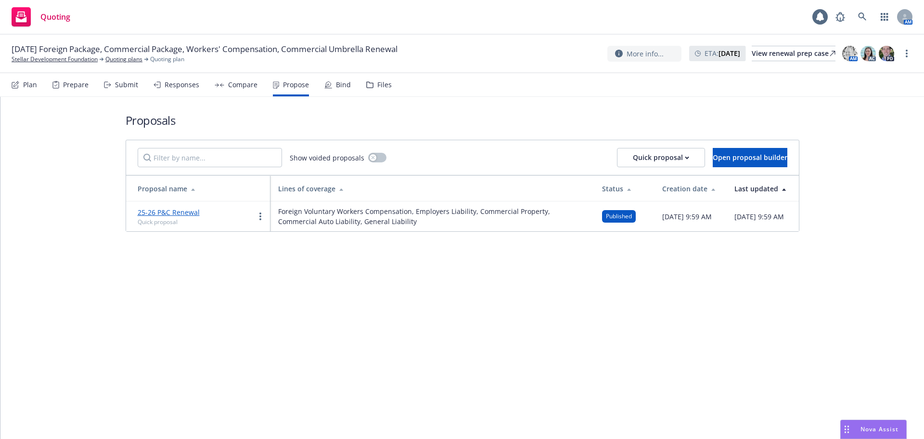
click at [180, 212] on link "25-26 P&C Renewal" at bounding box center [169, 212] width 62 height 9
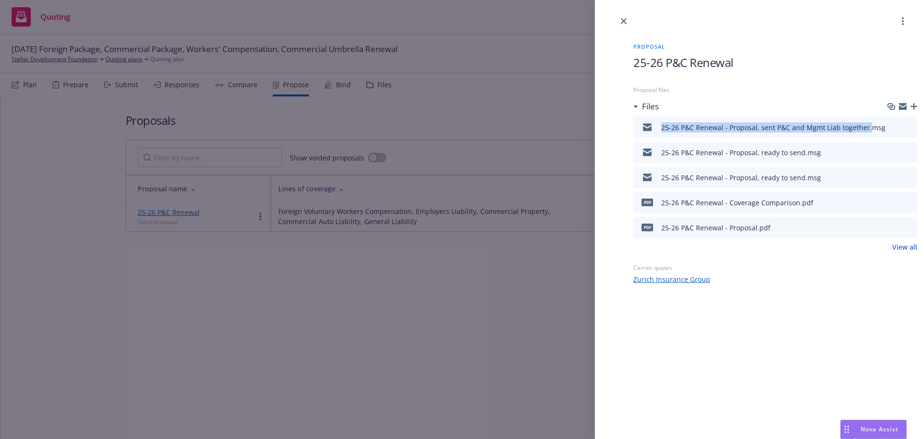
drag, startPoint x: 657, startPoint y: 127, endPoint x: 866, endPoint y: 137, distance: 209.2
click at [866, 137] on div "25-26 P&C Renewal - Proposal, sent P&C and Mgmt Liab together.msg" at bounding box center [761, 127] width 248 height 20
copy div "25-26 P&C Renewal - Proposal, sent P&C and Mgmt Liab together."
click at [911, 105] on icon "button" at bounding box center [914, 106] width 7 height 7
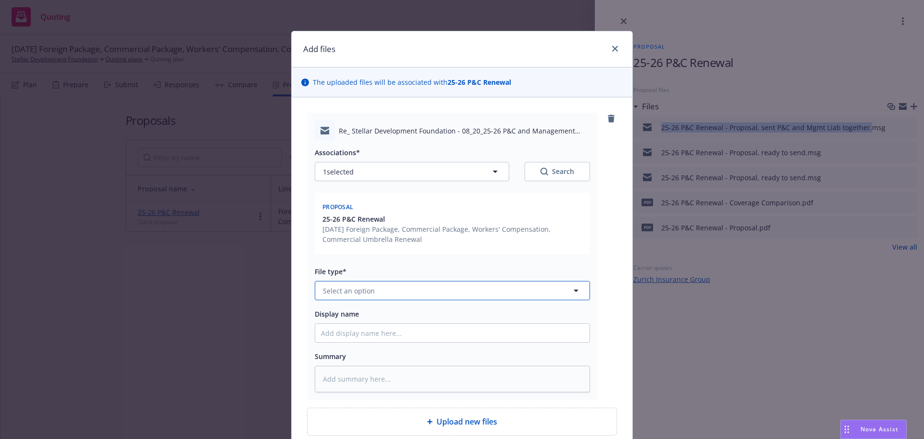
drag, startPoint x: 359, startPoint y: 296, endPoint x: 360, endPoint y: 290, distance: 5.9
click at [359, 295] on span "Select an option" at bounding box center [349, 290] width 52 height 10
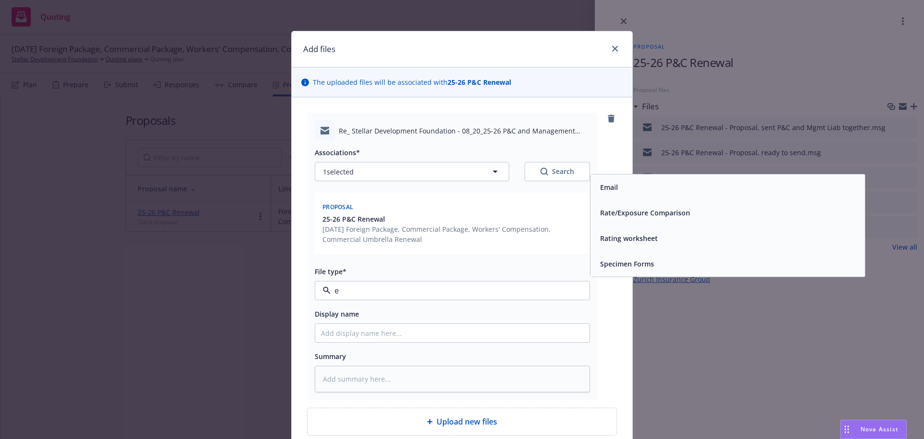
type input "em"
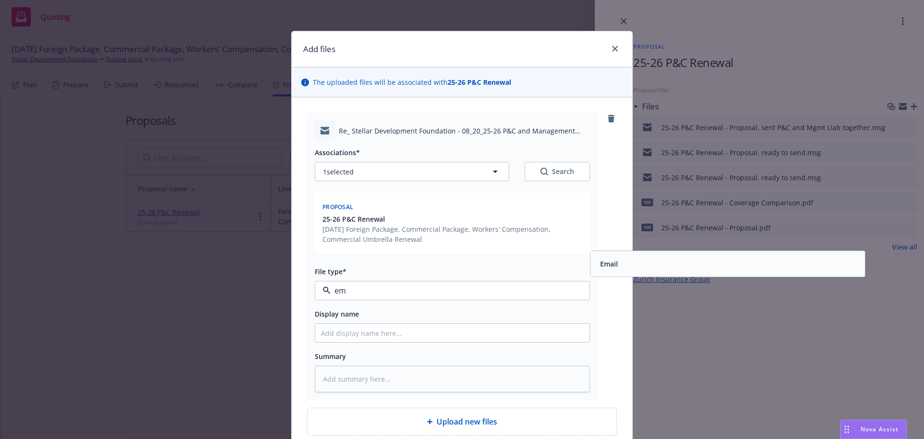
click at [602, 265] on span "Email" at bounding box center [609, 264] width 18 height 10
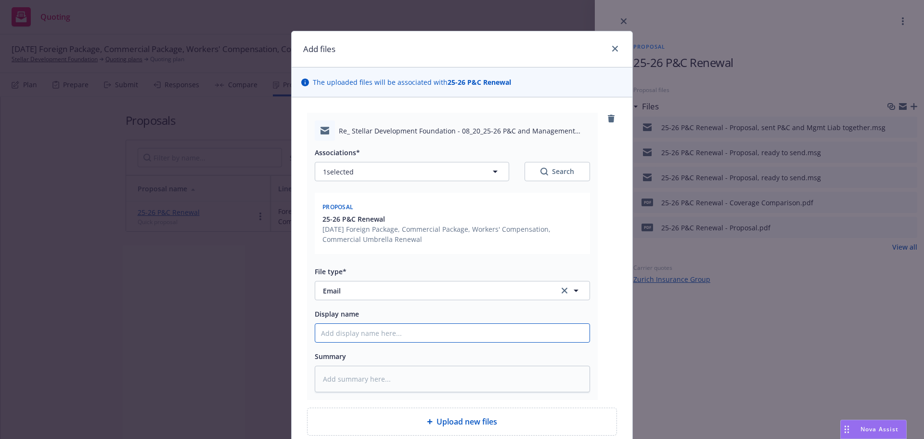
click at [356, 336] on input "Display name" at bounding box center [452, 333] width 274 height 18
paste input "25-26 P&C Renewal - Proposal, sent P&C and Mgmt Liab together."
type textarea "x"
type input "25-26 P&C Renewal - Proposal, sent P&C and Mgmt Liab together."
type textarea "x"
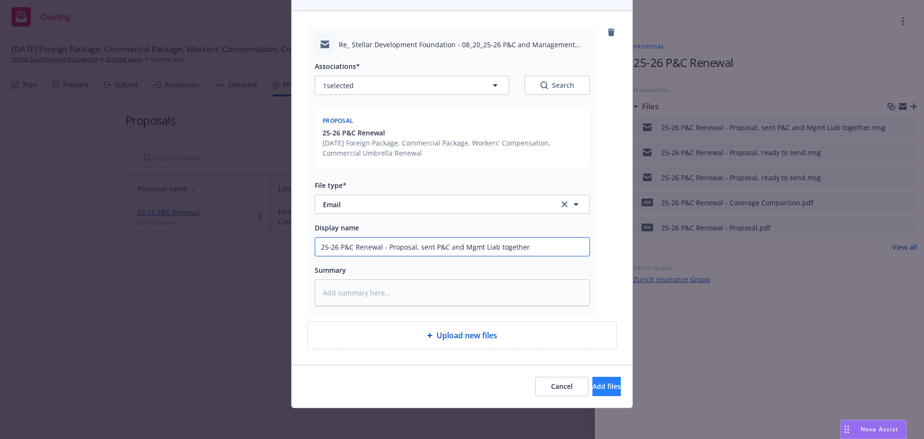
type input "25-26 P&C Renewal - Proposal, sent P&C and Mgmt Liab together"
click at [593, 395] on button "Add files" at bounding box center [607, 385] width 28 height 19
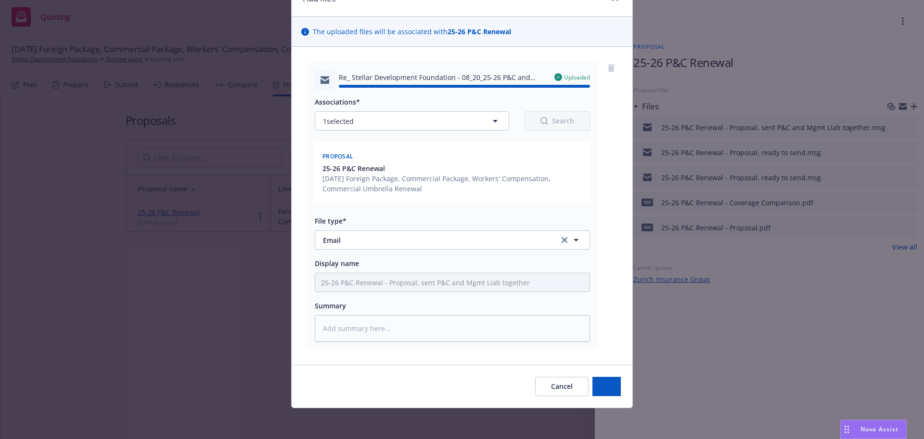
type textarea "x"
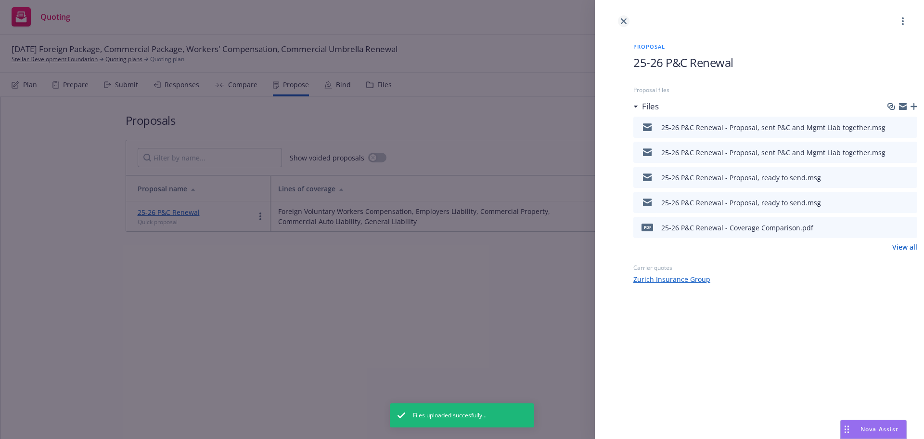
click at [625, 20] on icon "close" at bounding box center [624, 21] width 6 height 6
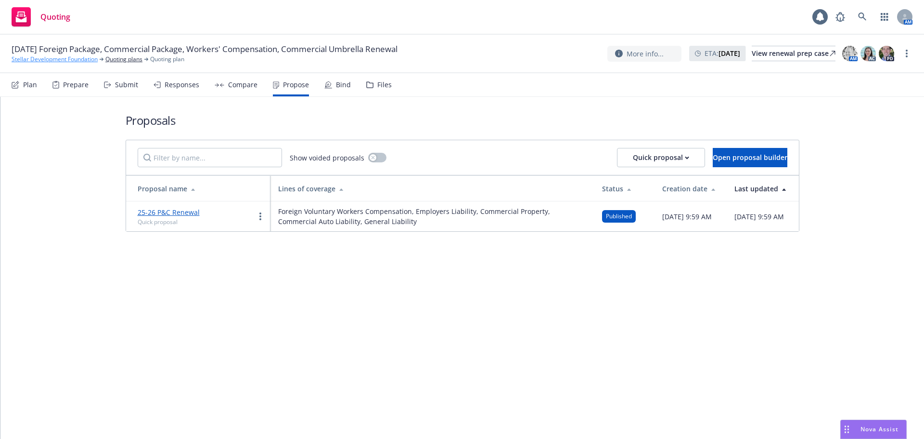
click at [51, 57] on link "Stellar Development Foundation" at bounding box center [55, 59] width 86 height 9
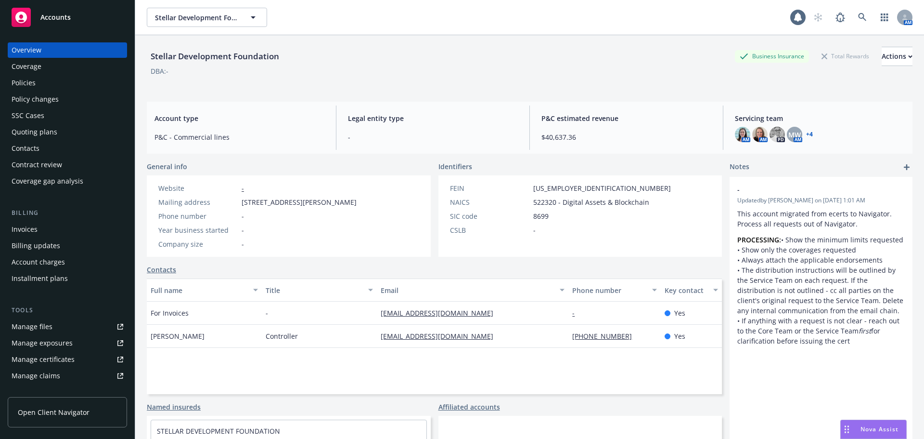
click at [44, 78] on div "Policies" at bounding box center [68, 82] width 112 height 15
